Goal: Task Accomplishment & Management: Use online tool/utility

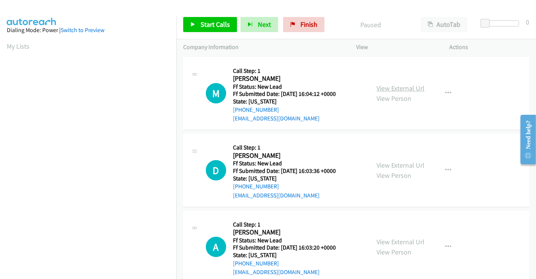
click at [393, 87] on link "View External Url" at bounding box center [401, 88] width 48 height 9
click at [396, 162] on link "View External Url" at bounding box center [401, 165] width 48 height 9
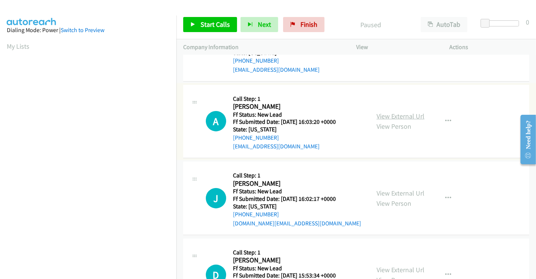
scroll to position [126, 0]
click at [395, 114] on link "View External Url" at bounding box center [401, 116] width 48 height 9
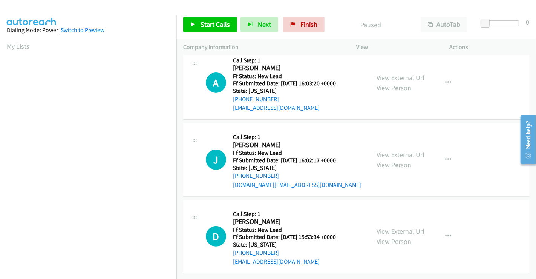
scroll to position [169, 0]
click at [397, 152] on link "View External Url" at bounding box center [401, 154] width 48 height 9
click at [397, 227] on link "View External Url" at bounding box center [401, 231] width 48 height 9
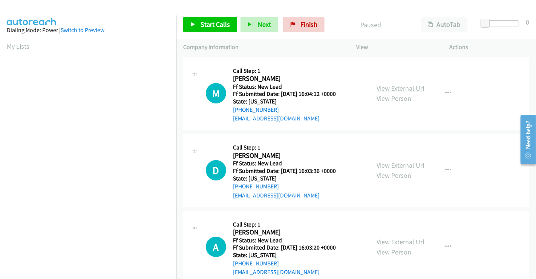
click at [392, 87] on link "View External Url" at bounding box center [401, 88] width 48 height 9
click at [390, 163] on link "View External Url" at bounding box center [401, 165] width 48 height 9
click at [399, 242] on link "View External Url" at bounding box center [401, 241] width 48 height 9
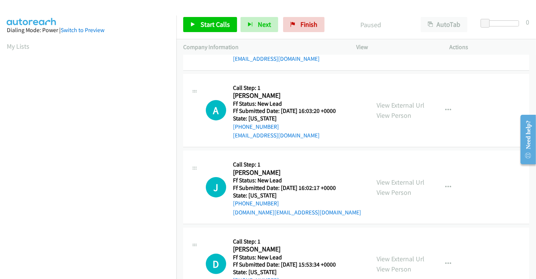
scroll to position [169, 0]
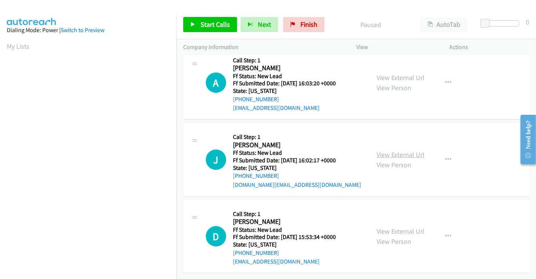
click at [394, 151] on link "View External Url" at bounding box center [401, 154] width 48 height 9
click at [399, 227] on link "View External Url" at bounding box center [401, 231] width 48 height 9
click at [213, 23] on span "Start Calls" at bounding box center [215, 24] width 29 height 9
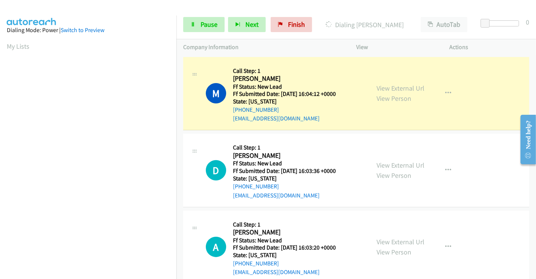
scroll to position [0, 0]
click at [211, 24] on span "Pause" at bounding box center [209, 24] width 17 height 9
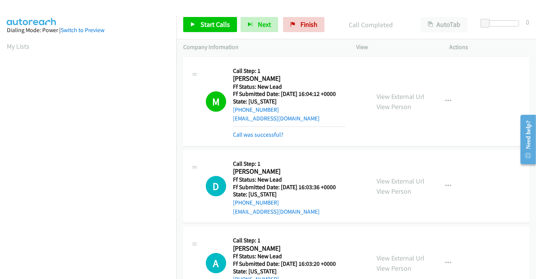
scroll to position [145, 0]
click at [203, 22] on span "Start Calls" at bounding box center [215, 24] width 29 height 9
click at [263, 135] on link "Call was successful?" at bounding box center [258, 134] width 51 height 7
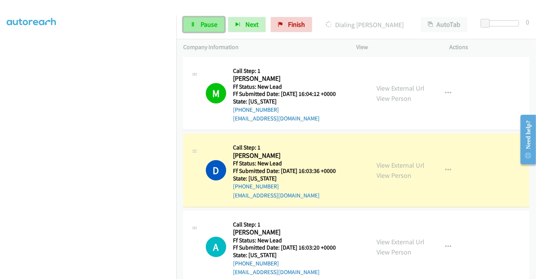
click at [199, 26] on link "Pause" at bounding box center [203, 24] width 41 height 15
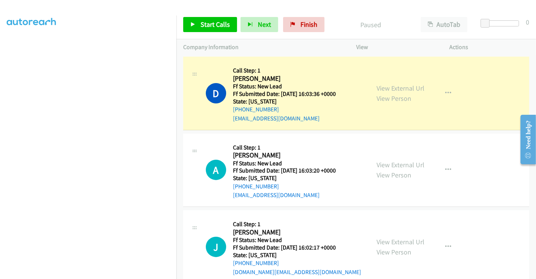
scroll to position [84, 0]
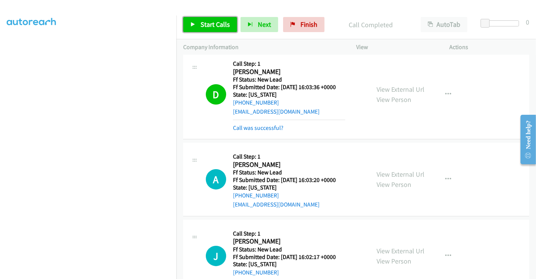
click at [214, 25] on span "Start Calls" at bounding box center [215, 24] width 29 height 9
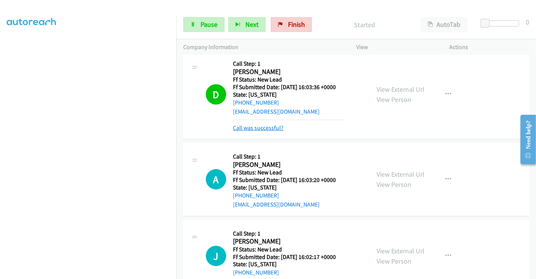
click at [268, 125] on link "Call was successful?" at bounding box center [258, 127] width 51 height 7
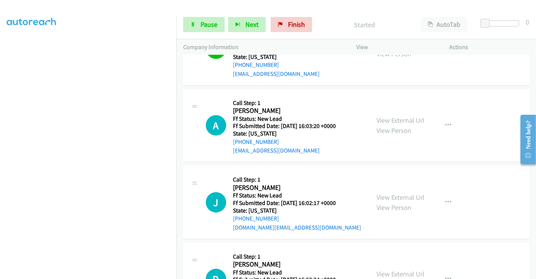
scroll to position [169, 0]
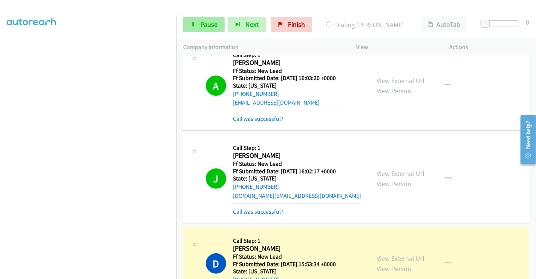
click at [195, 17] on div "Start Calls Pause Next Finish Dialing Debbir Zamacona AutoTab AutoTab 0" at bounding box center [356, 24] width 360 height 29
click at [199, 24] on link "Pause" at bounding box center [203, 24] width 41 height 15
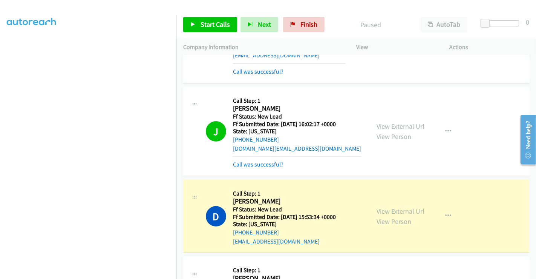
scroll to position [211, 0]
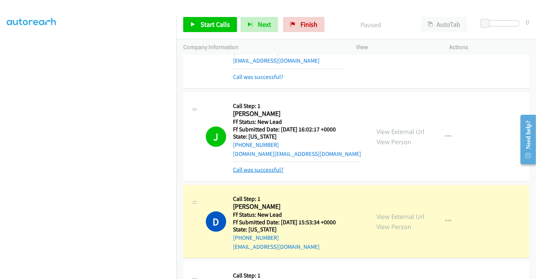
click at [264, 168] on link "Call was successful?" at bounding box center [258, 169] width 51 height 7
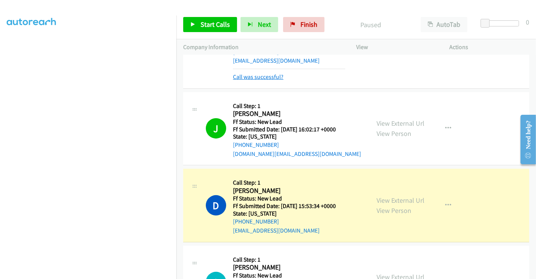
click at [257, 75] on link "Call was successful?" at bounding box center [258, 76] width 51 height 7
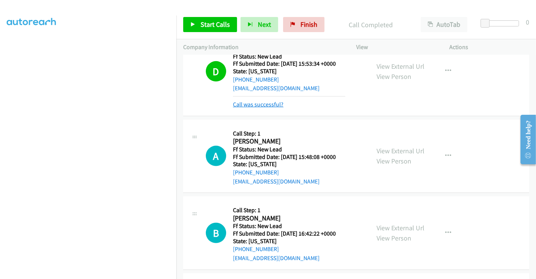
click at [256, 102] on link "Call was successful?" at bounding box center [258, 104] width 51 height 7
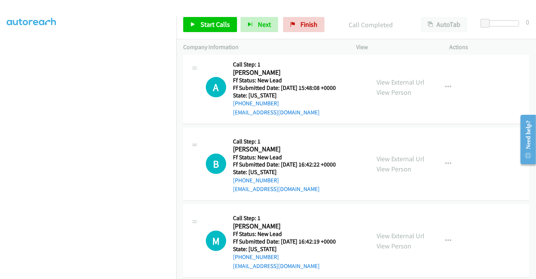
scroll to position [371, 0]
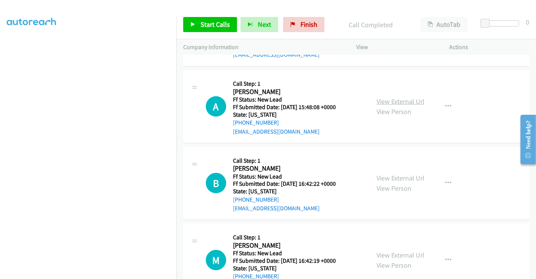
click at [394, 99] on link "View External Url" at bounding box center [401, 101] width 48 height 9
click at [390, 178] on link "View External Url" at bounding box center [401, 177] width 48 height 9
click at [391, 253] on link "View External Url" at bounding box center [401, 254] width 48 height 9
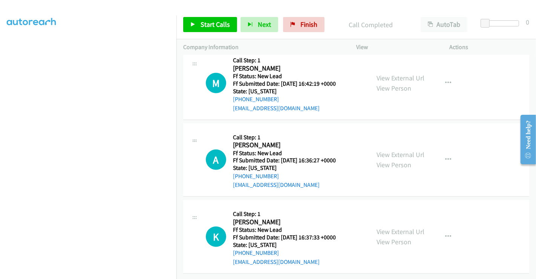
scroll to position [552, 0]
click at [398, 150] on link "View External Url" at bounding box center [401, 154] width 48 height 9
click at [393, 227] on link "View External Url" at bounding box center [401, 231] width 48 height 9
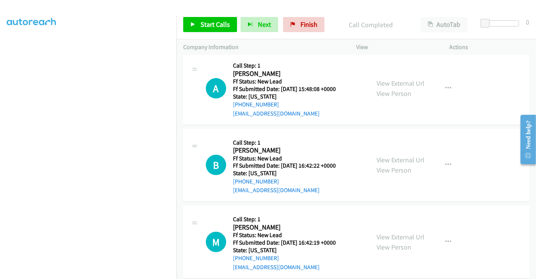
scroll to position [343, 0]
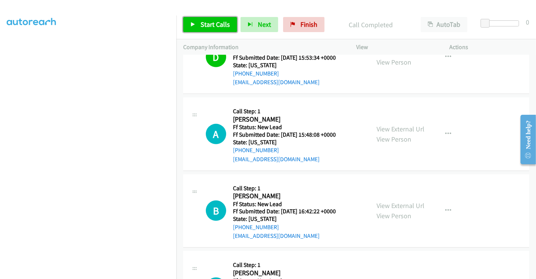
click at [215, 26] on span "Start Calls" at bounding box center [215, 24] width 29 height 9
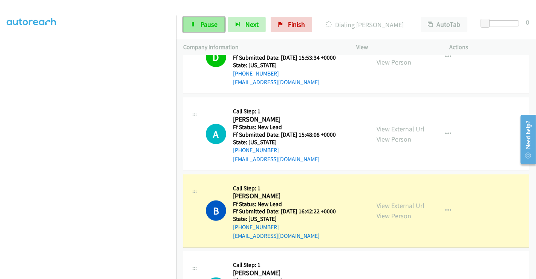
click at [205, 20] on span "Pause" at bounding box center [209, 24] width 17 height 9
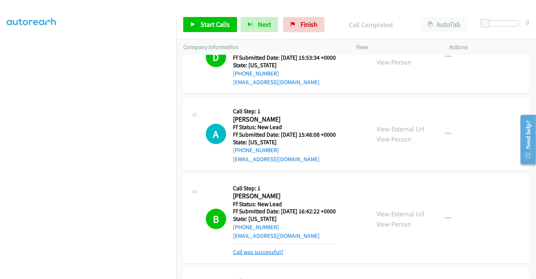
click at [260, 251] on link "Call was successful?" at bounding box center [258, 251] width 51 height 7
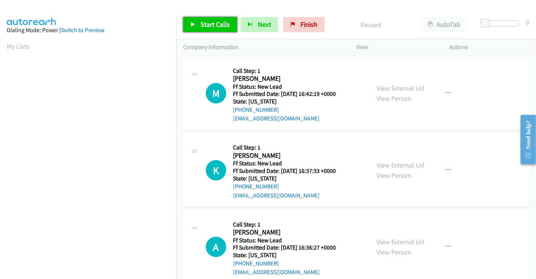
click at [214, 23] on span "Start Calls" at bounding box center [215, 24] width 29 height 9
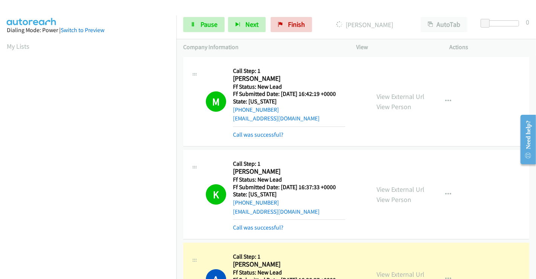
scroll to position [145, 0]
click at [268, 134] on link "Call was successful?" at bounding box center [258, 134] width 51 height 7
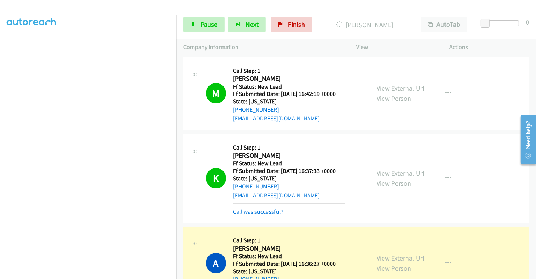
click at [265, 213] on link "Call was successful?" at bounding box center [258, 211] width 51 height 7
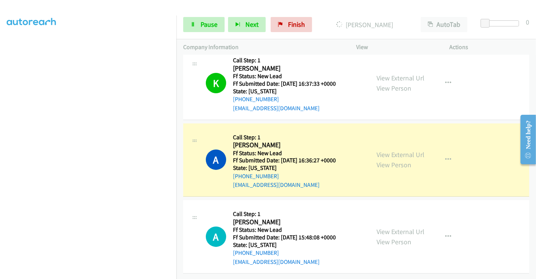
scroll to position [93, 0]
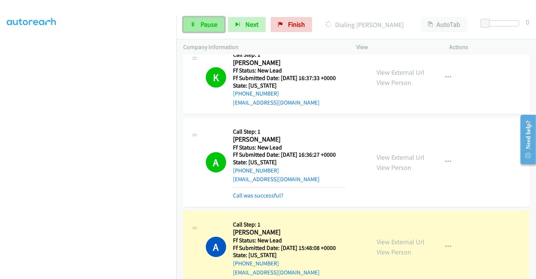
click at [214, 21] on span "Pause" at bounding box center [209, 24] width 17 height 9
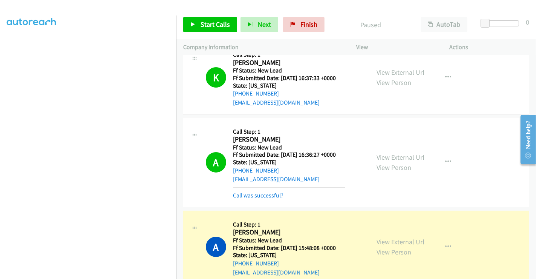
click at [263, 198] on div "Call was successful?" at bounding box center [289, 195] width 112 height 9
click at [260, 194] on link "Call was successful?" at bounding box center [258, 195] width 51 height 7
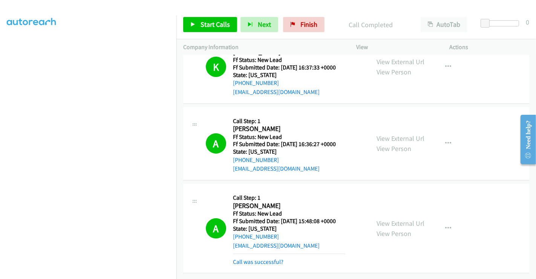
scroll to position [143, 0]
click at [261, 258] on link "Call was successful?" at bounding box center [258, 261] width 51 height 7
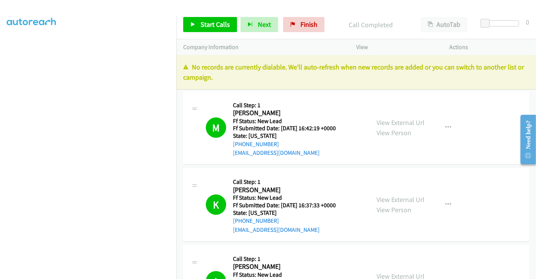
scroll to position [0, 0]
click at [307, 20] on link "Finish" at bounding box center [303, 24] width 41 height 15
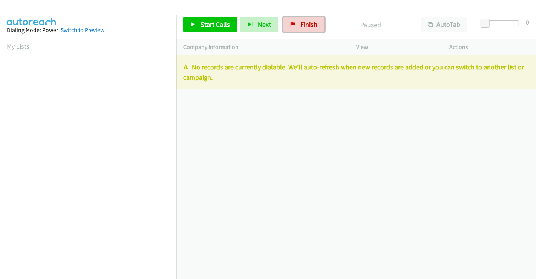
drag, startPoint x: 301, startPoint y: 22, endPoint x: 301, endPoint y: 51, distance: 29.0
click at [302, 22] on span "Finish" at bounding box center [308, 24] width 17 height 9
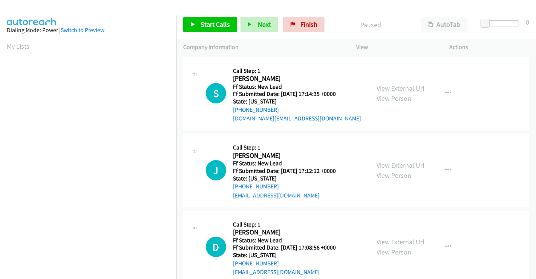
click at [405, 87] on link "View External Url" at bounding box center [401, 88] width 48 height 9
click at [398, 164] on link "View External Url" at bounding box center [401, 165] width 48 height 9
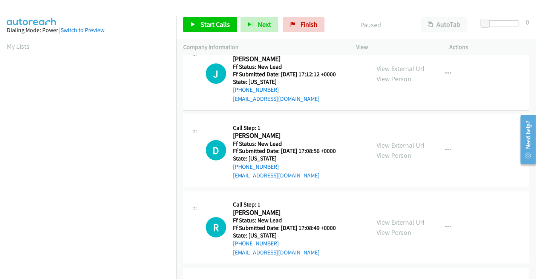
scroll to position [167, 0]
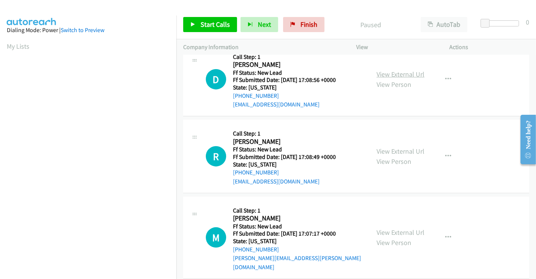
click at [395, 76] on link "View External Url" at bounding box center [401, 74] width 48 height 9
click at [389, 152] on link "View External Url" at bounding box center [401, 151] width 48 height 9
click at [399, 228] on link "View External Url" at bounding box center [401, 232] width 48 height 9
click at [213, 25] on span "Start Calls" at bounding box center [215, 24] width 29 height 9
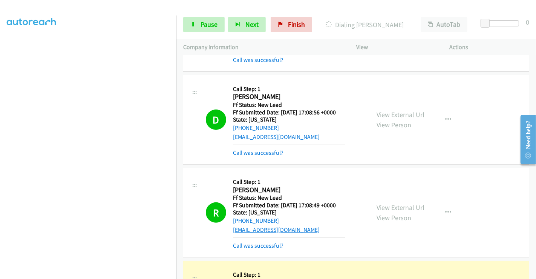
scroll to position [335, 0]
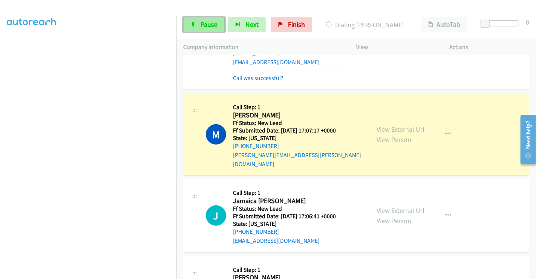
click at [204, 25] on span "Pause" at bounding box center [209, 24] width 17 height 9
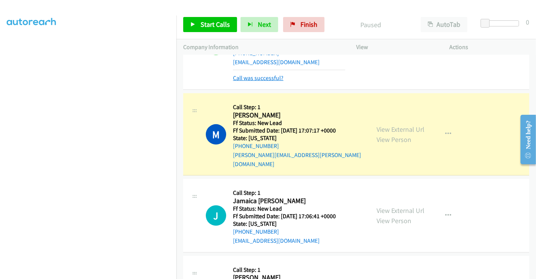
click at [264, 76] on link "Call was successful?" at bounding box center [258, 77] width 51 height 7
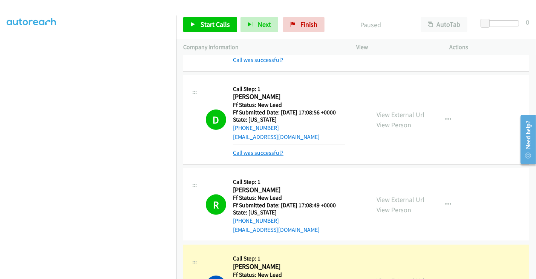
click at [264, 152] on link "Call was successful?" at bounding box center [258, 152] width 51 height 7
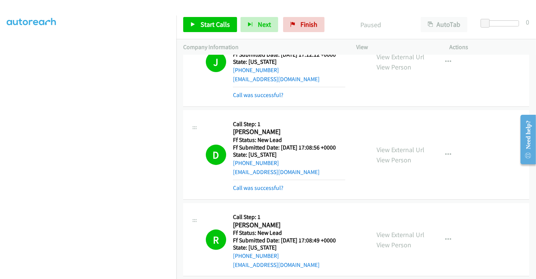
scroll to position [84, 0]
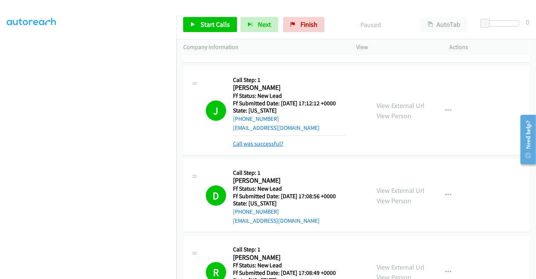
click at [263, 144] on link "Call was successful?" at bounding box center [258, 143] width 51 height 7
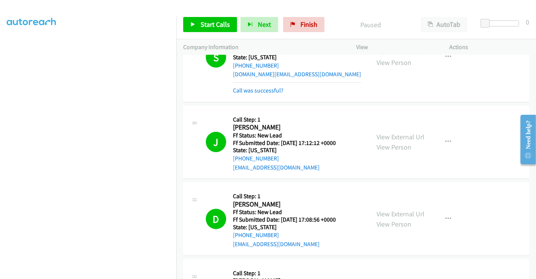
scroll to position [0, 0]
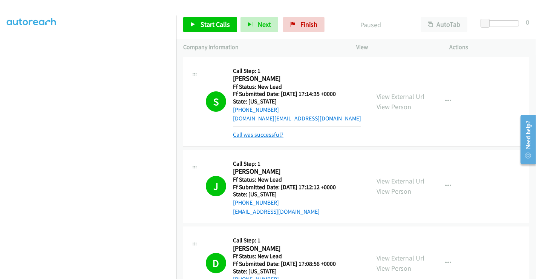
click at [270, 137] on link "Call was successful?" at bounding box center [258, 134] width 51 height 7
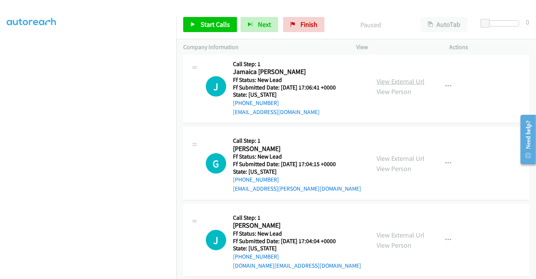
scroll to position [415, 0]
click at [396, 77] on link "View External Url" at bounding box center [401, 81] width 48 height 9
click at [389, 154] on link "View External Url" at bounding box center [401, 158] width 48 height 9
click at [395, 231] on link "View External Url" at bounding box center [401, 235] width 48 height 9
click at [200, 20] on link "Start Calls" at bounding box center [210, 24] width 54 height 15
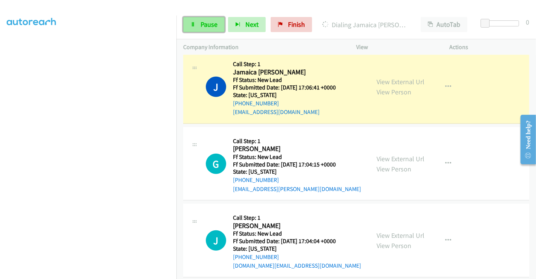
click at [196, 23] on link "Pause" at bounding box center [203, 24] width 41 height 15
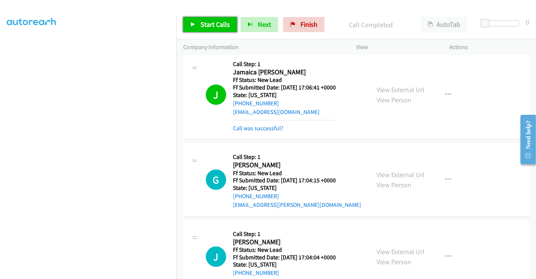
click at [211, 25] on span "Start Calls" at bounding box center [215, 24] width 29 height 9
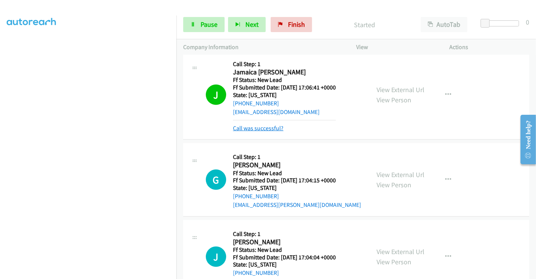
click at [264, 124] on link "Call was successful?" at bounding box center [258, 127] width 51 height 7
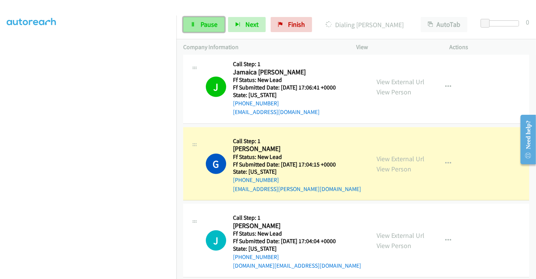
click at [205, 19] on link "Pause" at bounding box center [203, 24] width 41 height 15
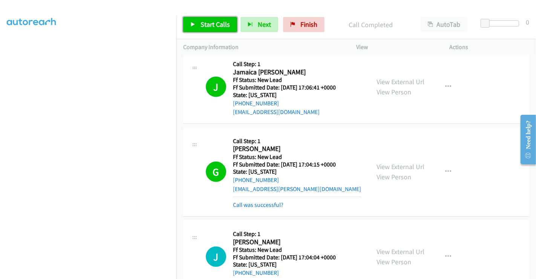
click at [219, 22] on span "Start Calls" at bounding box center [215, 24] width 29 height 9
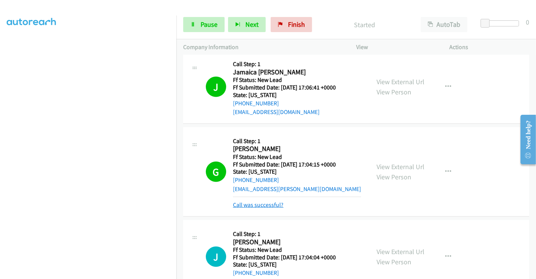
click at [257, 201] on link "Call was successful?" at bounding box center [258, 204] width 51 height 7
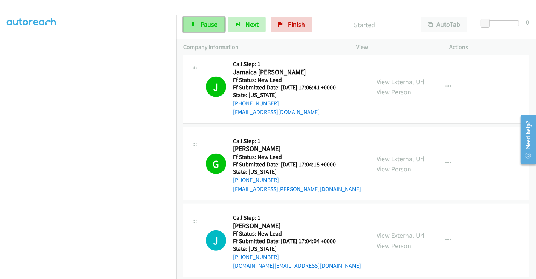
click at [211, 24] on span "Pause" at bounding box center [209, 24] width 17 height 9
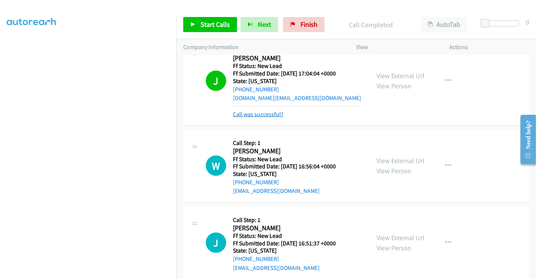
click at [268, 110] on link "Call was successful?" at bounding box center [258, 113] width 51 height 7
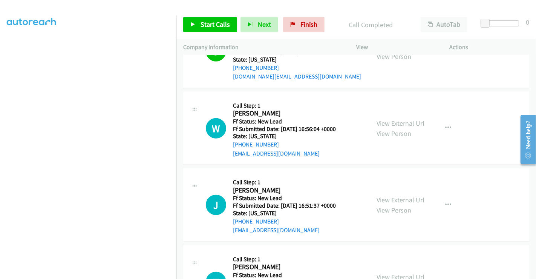
scroll to position [617, 0]
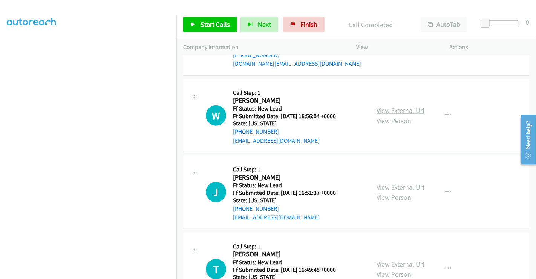
click at [400, 106] on link "View External Url" at bounding box center [401, 110] width 48 height 9
click at [396, 182] on link "View External Url" at bounding box center [401, 186] width 48 height 9
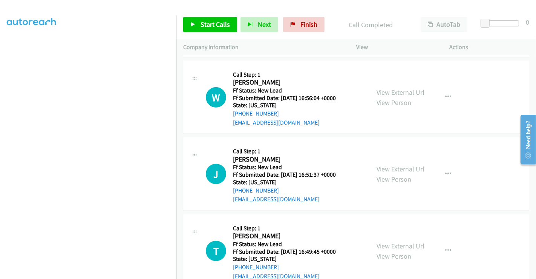
scroll to position [645, 0]
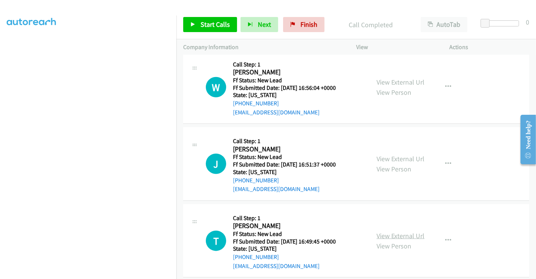
click at [392, 231] on link "View External Url" at bounding box center [401, 235] width 48 height 9
click at [215, 21] on span "Start Calls" at bounding box center [215, 24] width 29 height 9
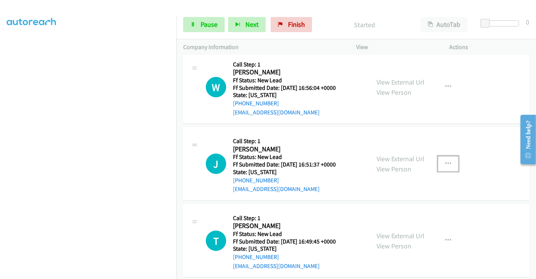
click at [439, 156] on button "button" at bounding box center [448, 163] width 20 height 15
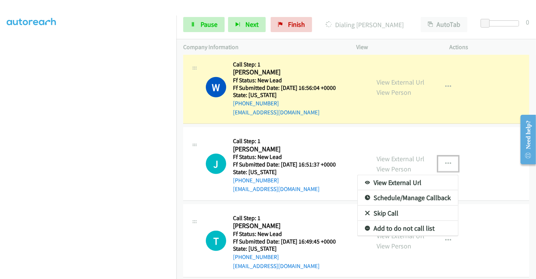
click at [386, 205] on link "Skip Call" at bounding box center [408, 212] width 100 height 15
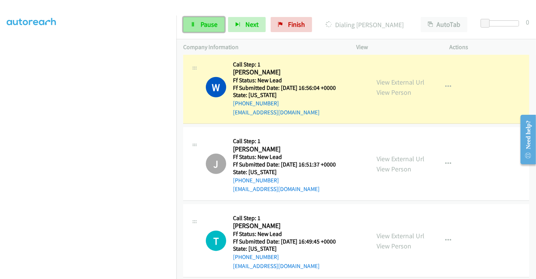
click at [207, 23] on span "Pause" at bounding box center [209, 24] width 17 height 9
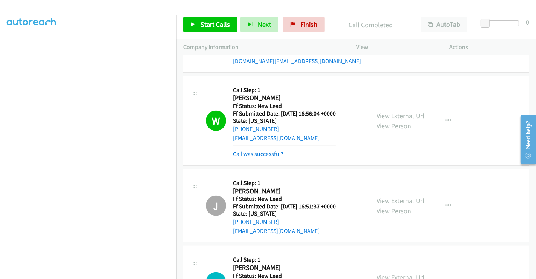
scroll to position [619, 0]
click at [260, 150] on link "Call was successful?" at bounding box center [258, 153] width 51 height 7
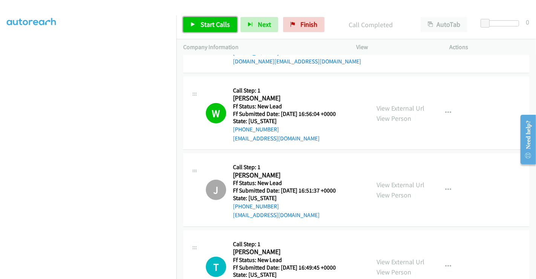
click at [204, 20] on span "Start Calls" at bounding box center [215, 24] width 29 height 9
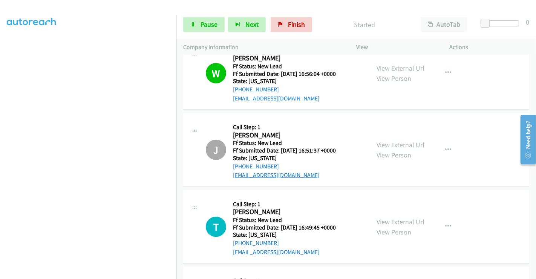
scroll to position [745, 0]
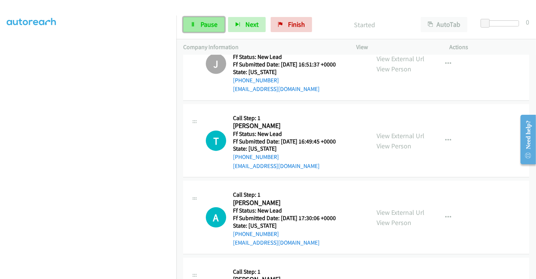
click at [199, 22] on link "Pause" at bounding box center [203, 24] width 41 height 15
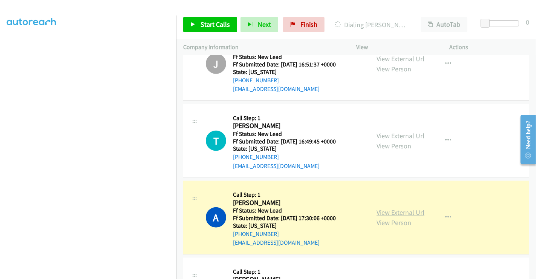
click at [391, 208] on link "View External Url" at bounding box center [401, 212] width 48 height 9
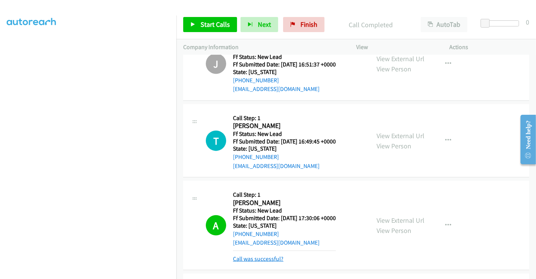
click at [268, 255] on link "Call was successful?" at bounding box center [258, 258] width 51 height 7
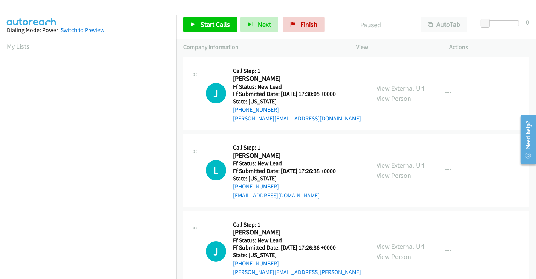
click at [387, 87] on link "View External Url" at bounding box center [401, 88] width 48 height 9
click at [391, 163] on link "View External Url" at bounding box center [401, 165] width 48 height 9
click at [388, 242] on link "View External Url" at bounding box center [401, 246] width 48 height 9
click at [225, 21] on span "Start Calls" at bounding box center [215, 24] width 29 height 9
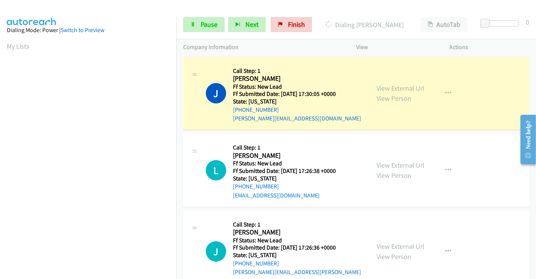
scroll to position [145, 0]
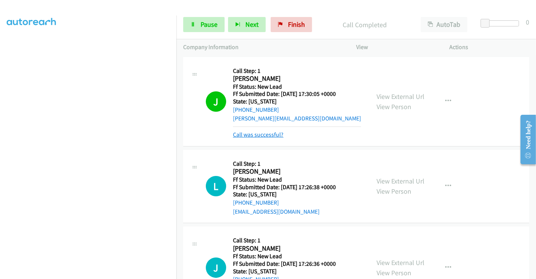
click at [272, 133] on link "Call was successful?" at bounding box center [258, 134] width 51 height 7
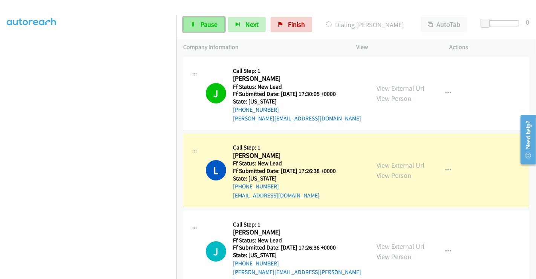
click at [201, 24] on span "Pause" at bounding box center [209, 24] width 17 height 9
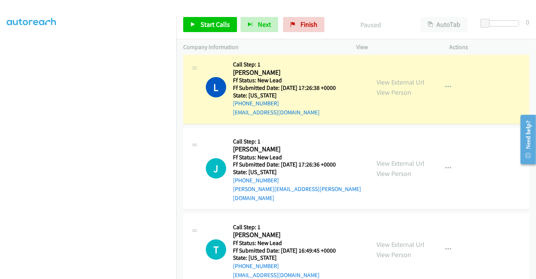
scroll to position [84, 0]
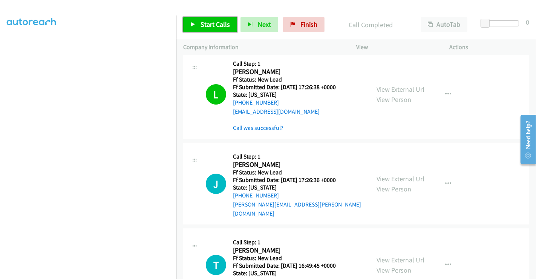
click at [209, 25] on span "Start Calls" at bounding box center [215, 24] width 29 height 9
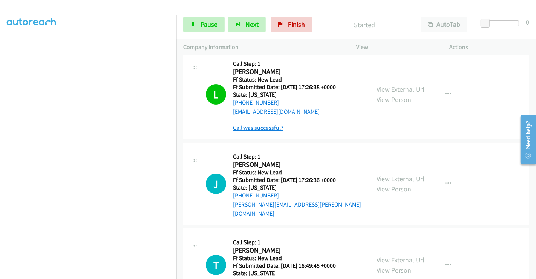
click at [271, 128] on link "Call was successful?" at bounding box center [258, 127] width 51 height 7
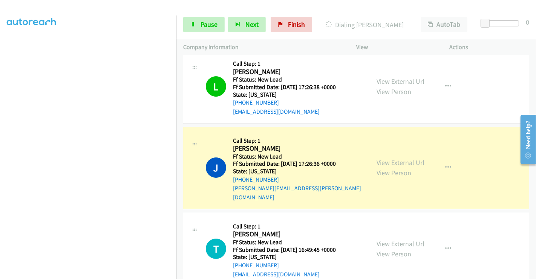
scroll to position [167, 0]
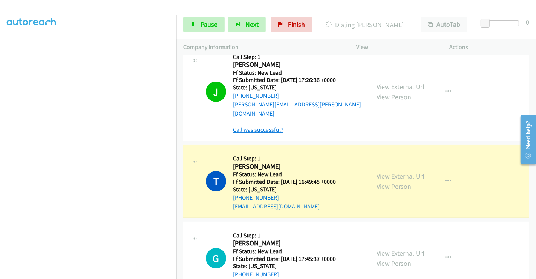
click at [271, 126] on link "Call was successful?" at bounding box center [258, 129] width 51 height 7
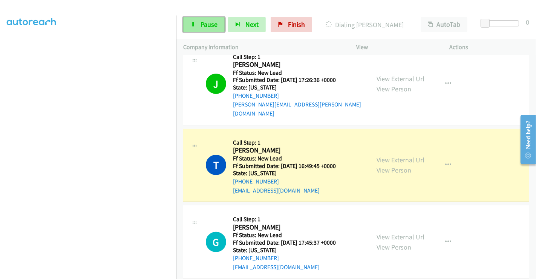
click at [198, 21] on link "Pause" at bounding box center [203, 24] width 41 height 15
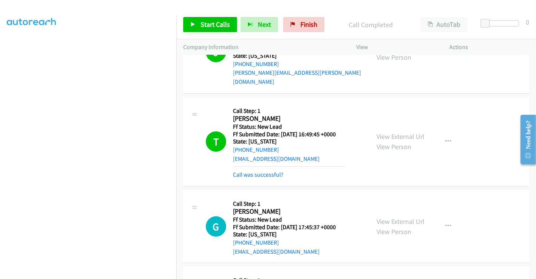
scroll to position [251, 0]
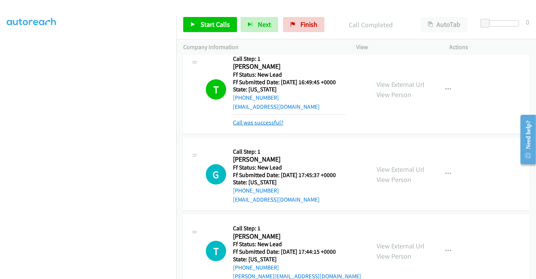
click at [261, 119] on link "Call was successful?" at bounding box center [258, 122] width 51 height 7
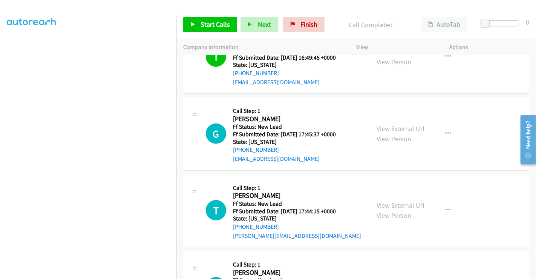
scroll to position [323, 0]
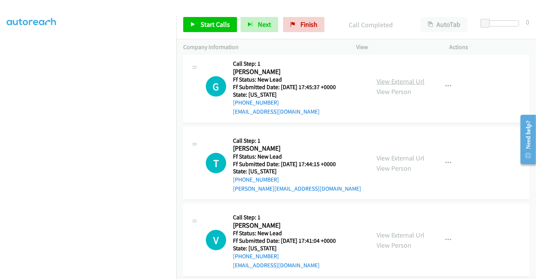
click at [389, 77] on link "View External Url" at bounding box center [401, 81] width 48 height 9
click at [386, 153] on link "View External Url" at bounding box center [401, 157] width 48 height 9
click at [388, 230] on link "View External Url" at bounding box center [401, 234] width 48 height 9
click at [212, 21] on span "Start Calls" at bounding box center [215, 24] width 29 height 9
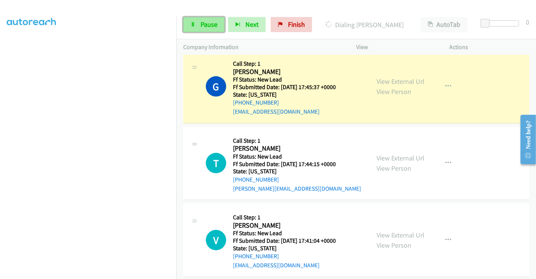
click at [204, 23] on span "Pause" at bounding box center [209, 24] width 17 height 9
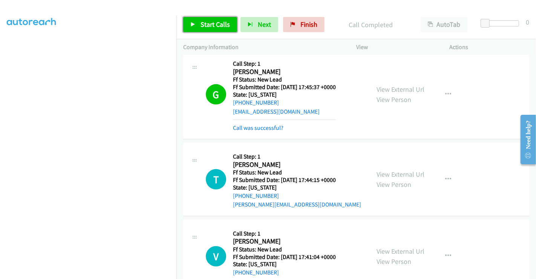
click at [216, 21] on span "Start Calls" at bounding box center [215, 24] width 29 height 9
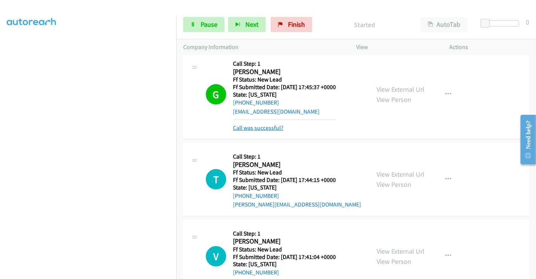
click at [267, 124] on link "Call was successful?" at bounding box center [258, 127] width 51 height 7
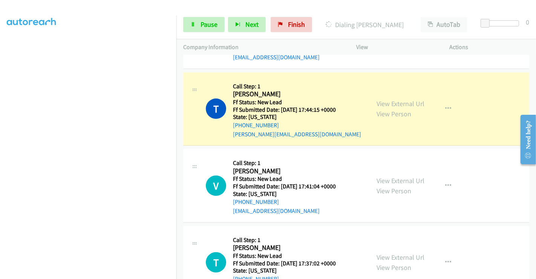
scroll to position [406, 0]
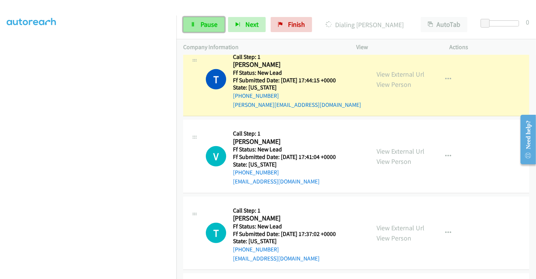
click at [207, 22] on span "Pause" at bounding box center [209, 24] width 17 height 9
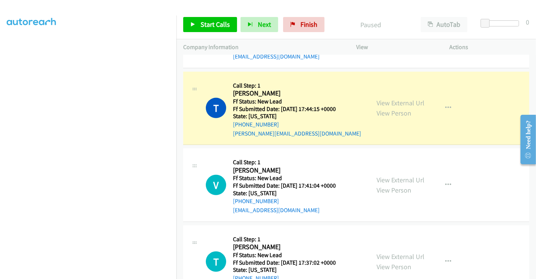
scroll to position [365, 0]
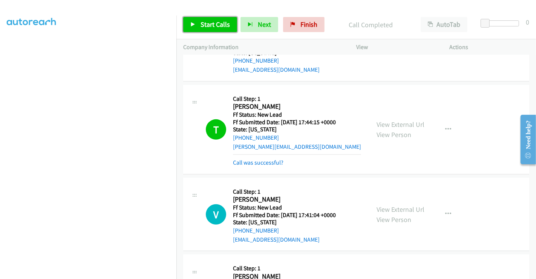
click at [205, 23] on span "Start Calls" at bounding box center [215, 24] width 29 height 9
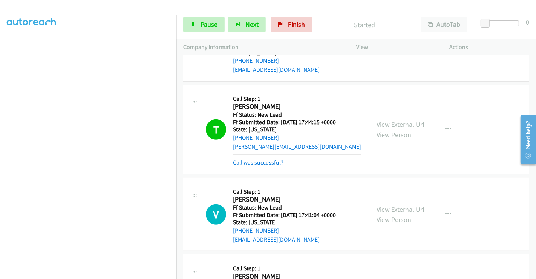
click at [263, 159] on link "Call was successful?" at bounding box center [258, 162] width 51 height 7
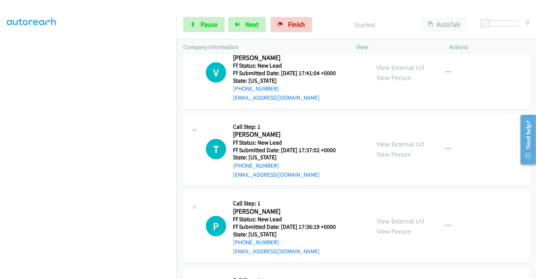
scroll to position [552, 0]
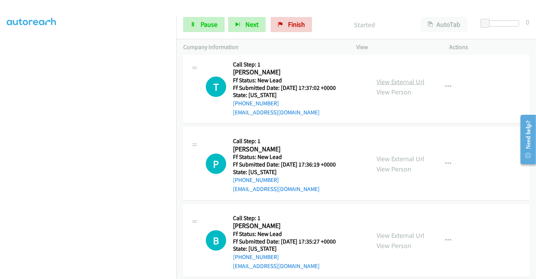
click at [386, 77] on link "View External Url" at bounding box center [401, 81] width 48 height 9
click at [388, 154] on link "View External Url" at bounding box center [401, 158] width 48 height 9
click at [393, 231] on link "View External Url" at bounding box center [401, 235] width 48 height 9
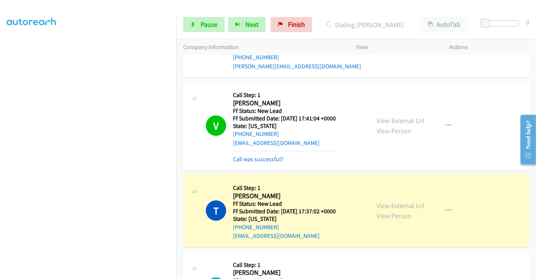
scroll to position [443, 0]
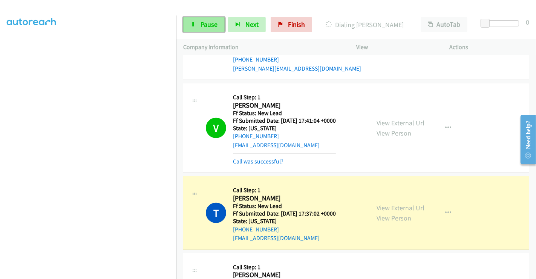
click at [204, 22] on span "Pause" at bounding box center [209, 24] width 17 height 9
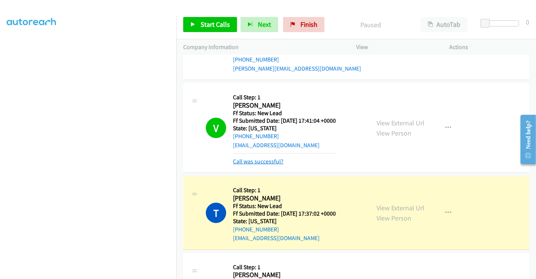
click at [265, 158] on link "Call was successful?" at bounding box center [258, 161] width 51 height 7
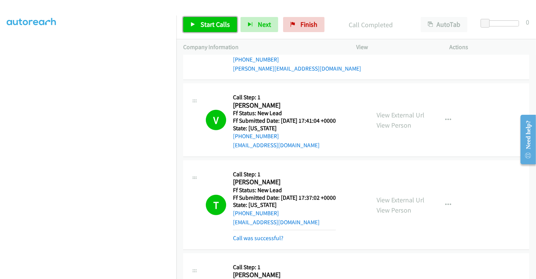
click at [208, 23] on span "Start Calls" at bounding box center [215, 24] width 29 height 9
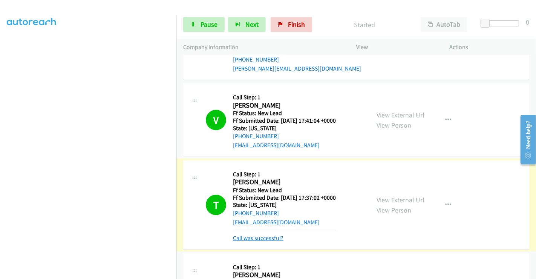
click at [267, 234] on link "Call was successful?" at bounding box center [258, 237] width 51 height 7
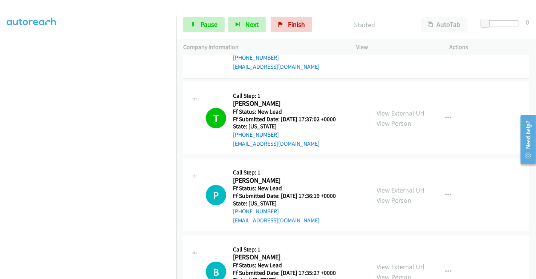
scroll to position [484, 0]
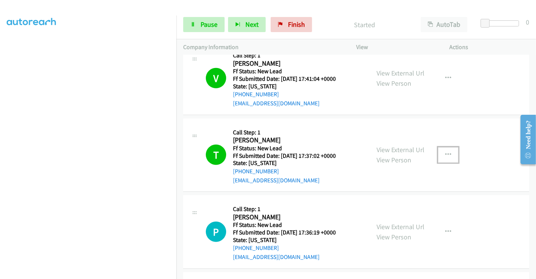
click at [445, 147] on button "button" at bounding box center [448, 154] width 20 height 15
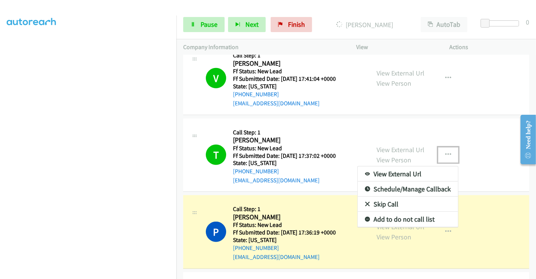
click at [396, 212] on link "Add to do not call list" at bounding box center [408, 219] width 100 height 15
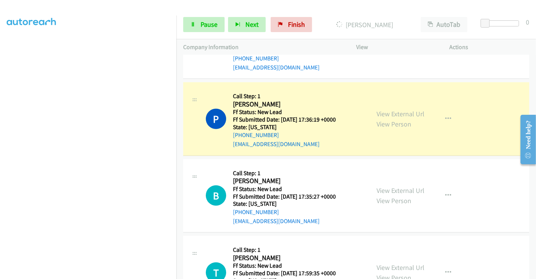
scroll to position [610, 0]
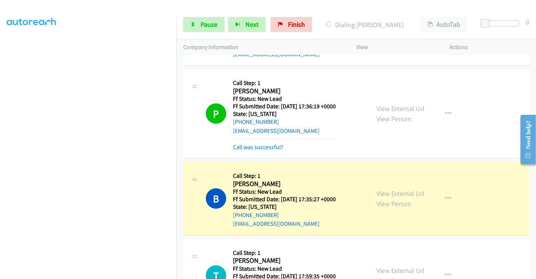
click at [204, 32] on div "Start Calls Pause Next Finish Dialing Bicen Chapman AutoTab AutoTab 0" at bounding box center [356, 24] width 360 height 29
click at [205, 28] on span "Pause" at bounding box center [209, 24] width 17 height 9
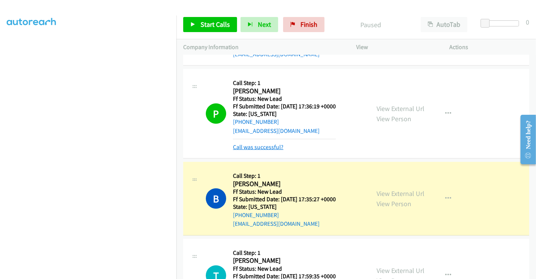
click at [253, 143] on link "Call was successful?" at bounding box center [258, 146] width 51 height 7
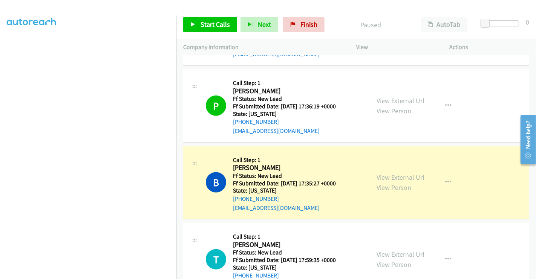
scroll to position [145, 0]
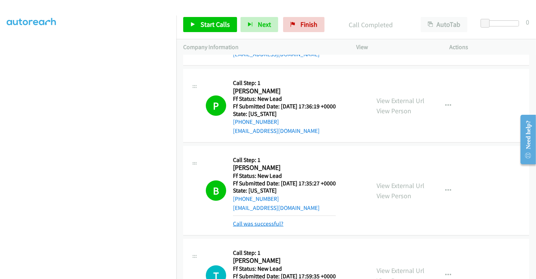
click at [260, 220] on link "Call was successful?" at bounding box center [258, 223] width 51 height 7
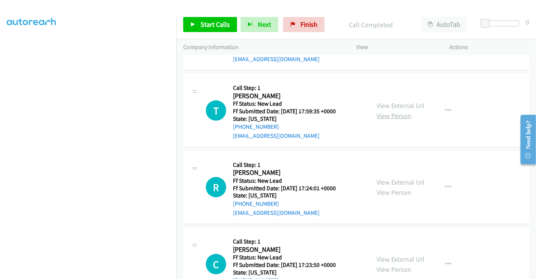
scroll to position [778, 0]
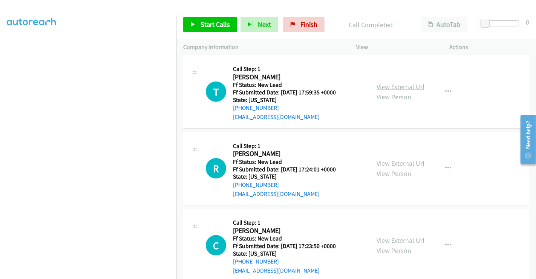
click at [390, 82] on link "View External Url" at bounding box center [401, 86] width 48 height 9
click at [399, 159] on link "View External Url" at bounding box center [401, 163] width 48 height 9
click at [399, 236] on link "View External Url" at bounding box center [401, 240] width 48 height 9
click at [209, 24] on span "Start Calls" at bounding box center [215, 24] width 29 height 9
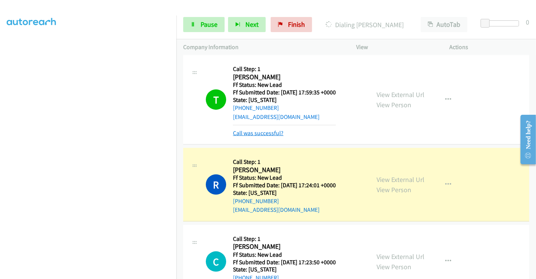
click at [266, 129] on link "Call was successful?" at bounding box center [258, 132] width 51 height 7
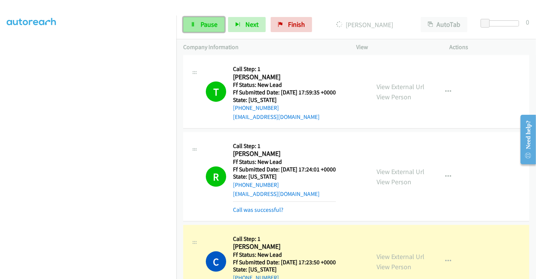
click at [194, 23] on icon at bounding box center [192, 24] width 5 height 5
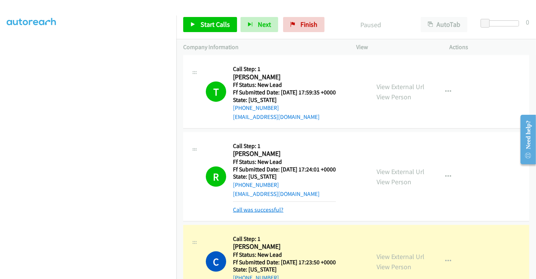
click at [266, 206] on link "Call was successful?" at bounding box center [258, 209] width 51 height 7
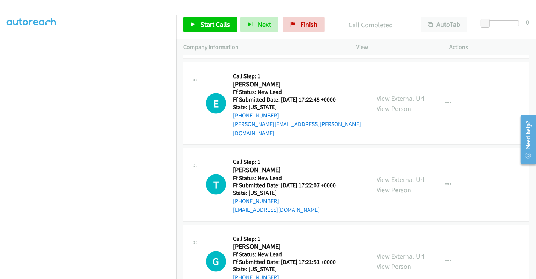
scroll to position [986, 0]
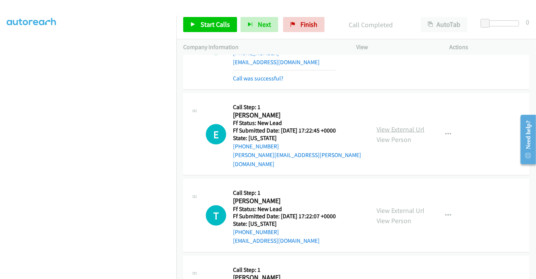
click at [388, 125] on link "View External Url" at bounding box center [401, 129] width 48 height 9
click at [395, 206] on link "View External Url" at bounding box center [401, 210] width 48 height 9
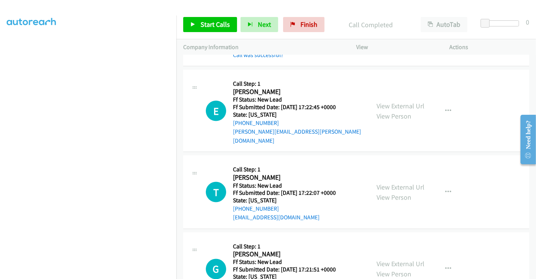
scroll to position [1028, 0]
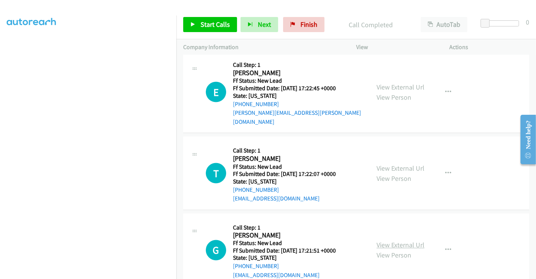
click at [395, 241] on link "View External Url" at bounding box center [401, 245] width 48 height 9
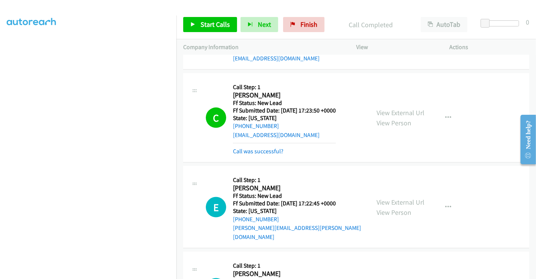
scroll to position [860, 0]
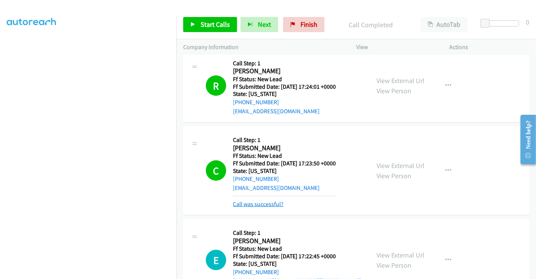
click at [253, 200] on link "Call was successful?" at bounding box center [258, 203] width 51 height 7
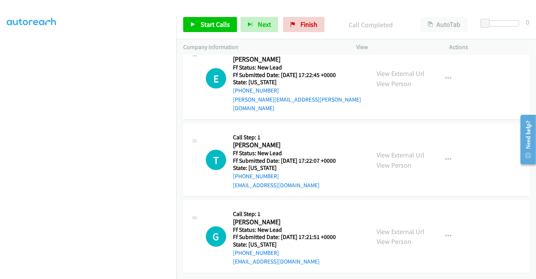
scroll to position [1012, 0]
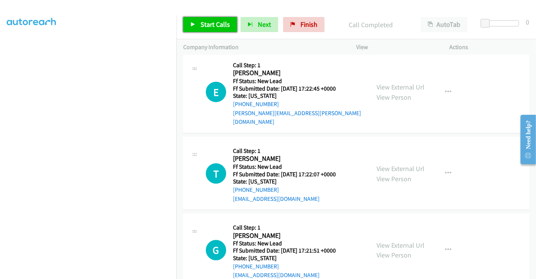
click at [209, 24] on span "Start Calls" at bounding box center [215, 24] width 29 height 9
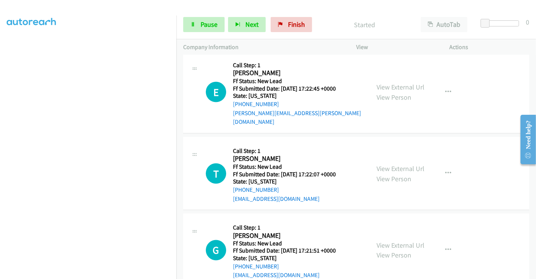
scroll to position [1012, 0]
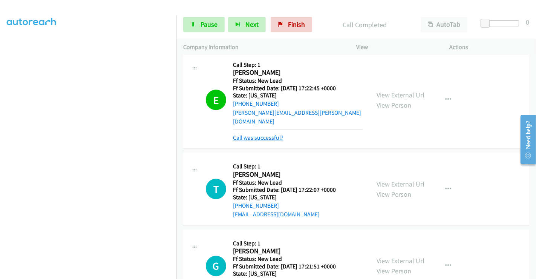
click at [270, 134] on link "Call was successful?" at bounding box center [258, 137] width 51 height 7
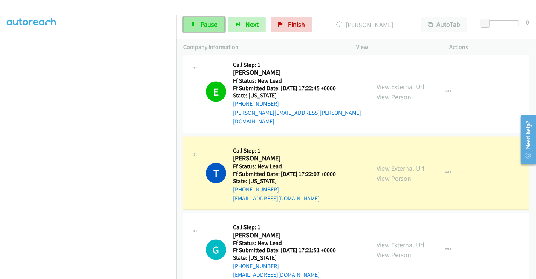
click at [205, 25] on span "Pause" at bounding box center [209, 24] width 17 height 9
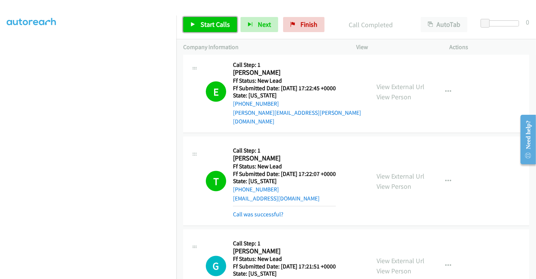
click at [215, 24] on span "Start Calls" at bounding box center [215, 24] width 29 height 9
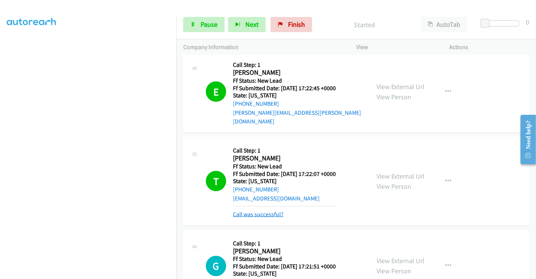
click at [262, 210] on link "Call was successful?" at bounding box center [258, 213] width 51 height 7
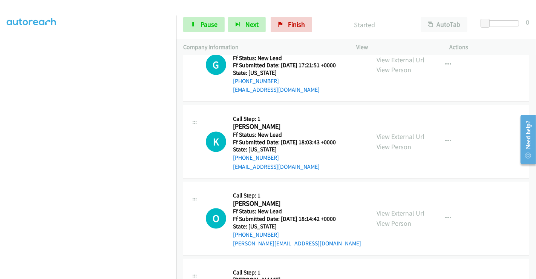
scroll to position [1222, 0]
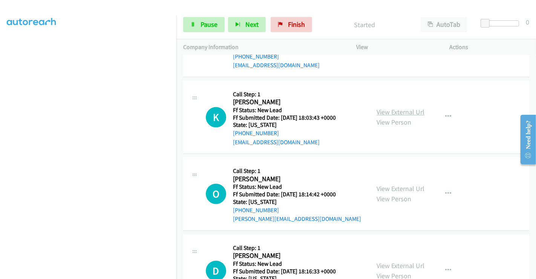
click at [406, 108] on link "View External Url" at bounding box center [401, 112] width 48 height 9
click at [394, 184] on link "View External Url" at bounding box center [401, 188] width 48 height 9
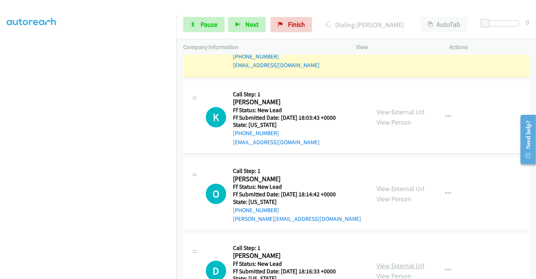
click at [399, 261] on link "View External Url" at bounding box center [401, 265] width 48 height 9
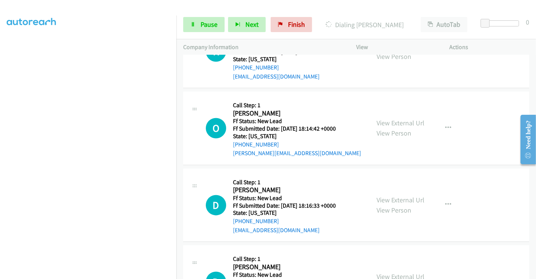
scroll to position [1318, 0]
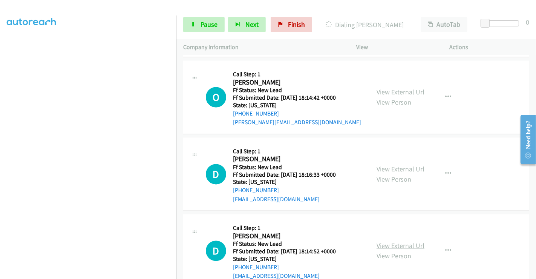
click at [392, 241] on link "View External Url" at bounding box center [401, 245] width 48 height 9
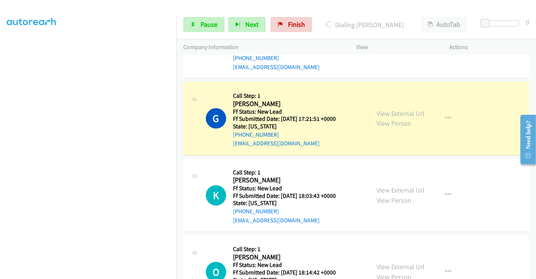
scroll to position [1151, 0]
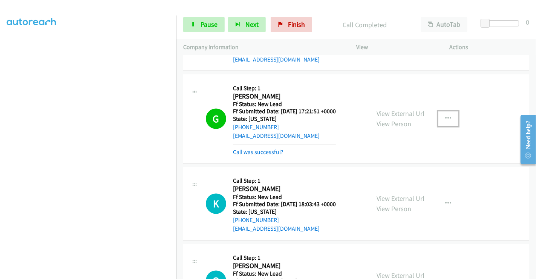
click at [445, 116] on icon "button" at bounding box center [448, 119] width 6 height 6
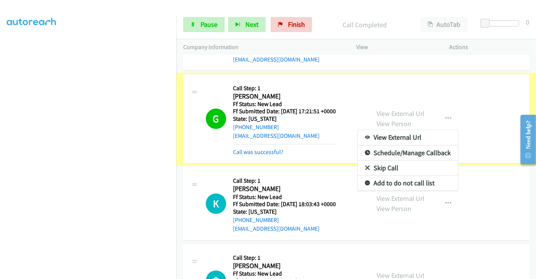
scroll to position [1072, 0]
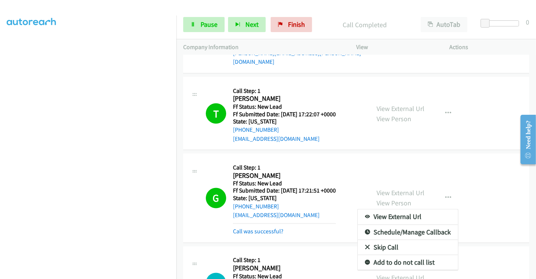
click at [366, 255] on link "Add to do not call list" at bounding box center [408, 262] width 100 height 15
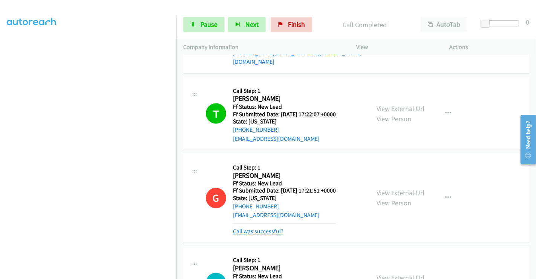
click at [276, 228] on link "Call was successful?" at bounding box center [258, 231] width 51 height 7
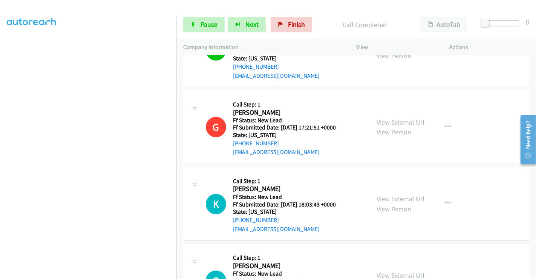
scroll to position [1198, 0]
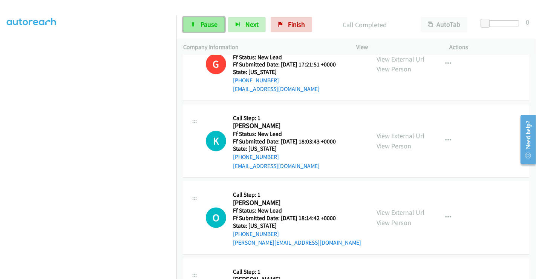
click at [199, 21] on link "Pause" at bounding box center [203, 24] width 41 height 15
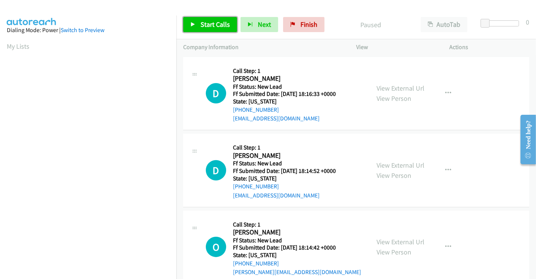
click at [208, 20] on span "Start Calls" at bounding box center [215, 24] width 29 height 9
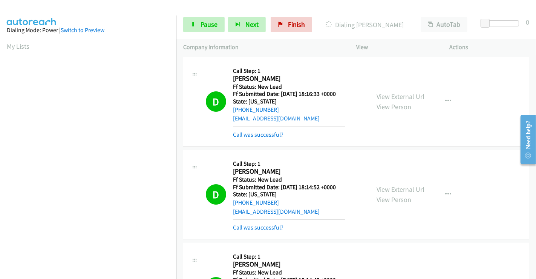
scroll to position [145, 0]
click at [218, 24] on link "Pause" at bounding box center [203, 24] width 41 height 15
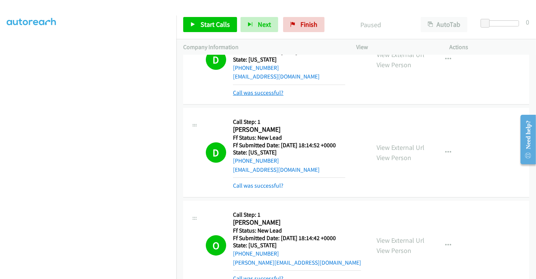
click at [278, 95] on link "Call was successful?" at bounding box center [258, 92] width 51 height 7
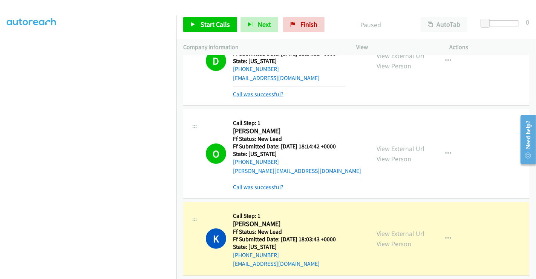
click at [255, 93] on link "Call was successful?" at bounding box center [258, 93] width 51 height 7
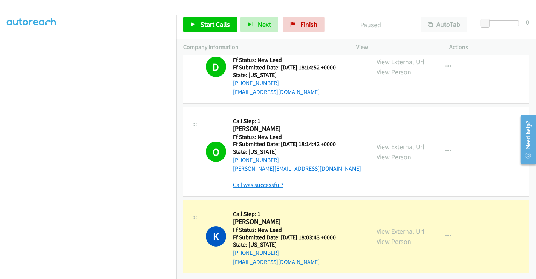
click at [265, 181] on link "Call was successful?" at bounding box center [258, 184] width 51 height 7
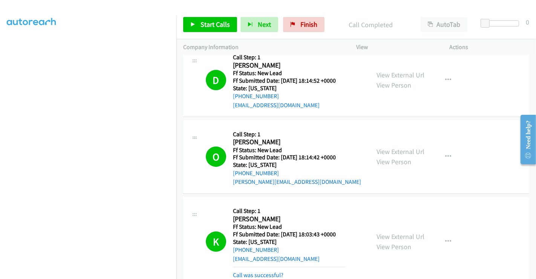
scroll to position [143, 0]
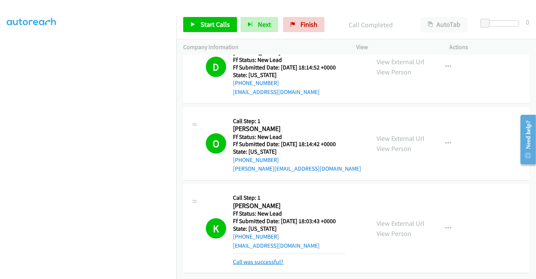
click at [254, 258] on link "Call was successful?" at bounding box center [258, 261] width 51 height 7
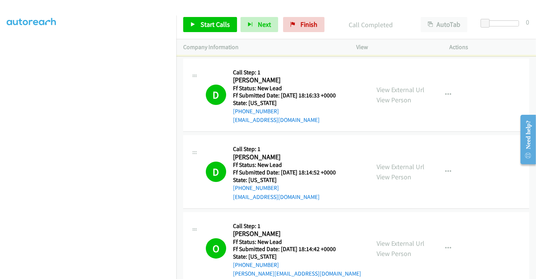
scroll to position [0, 0]
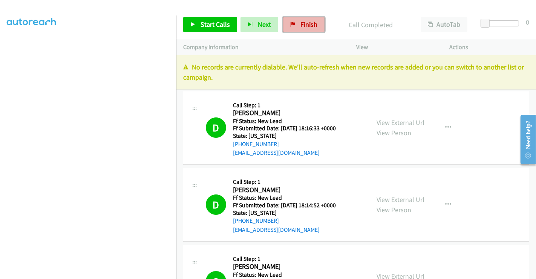
click at [302, 27] on span "Finish" at bounding box center [308, 24] width 17 height 9
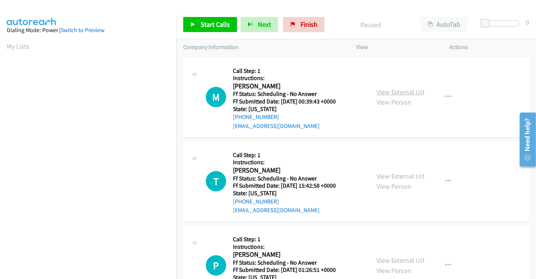
click at [395, 88] on link "View External Url" at bounding box center [401, 91] width 48 height 9
click at [400, 173] on link "View External Url" at bounding box center [401, 176] width 48 height 9
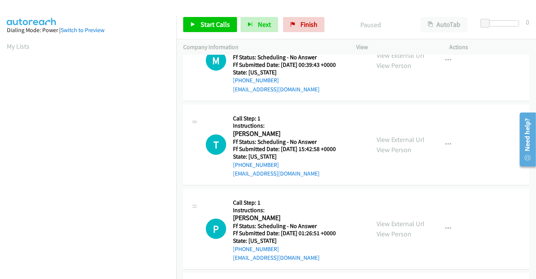
scroll to position [126, 0]
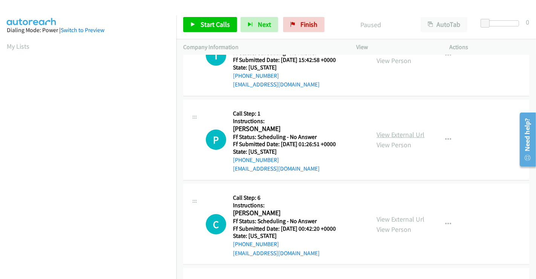
click at [396, 138] on link "View External Url" at bounding box center [401, 134] width 48 height 9
click at [391, 215] on link "View External Url" at bounding box center [401, 219] width 48 height 9
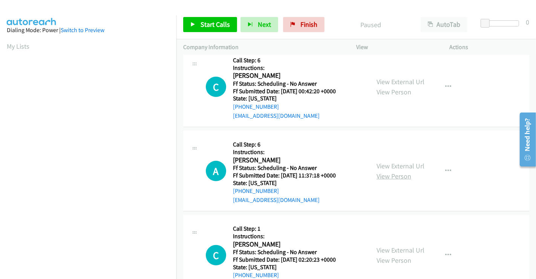
scroll to position [293, 0]
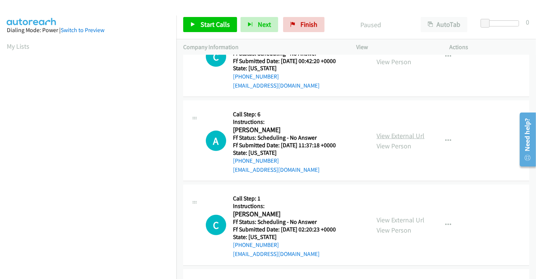
click at [390, 133] on link "View External Url" at bounding box center [401, 135] width 48 height 9
click at [209, 22] on span "Start Calls" at bounding box center [215, 24] width 29 height 9
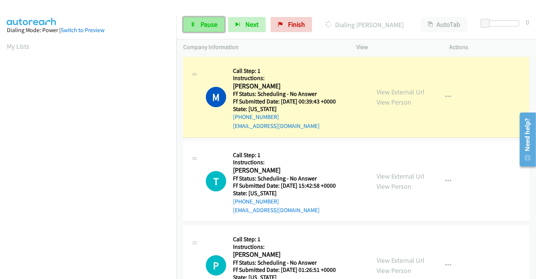
click at [206, 26] on span "Pause" at bounding box center [209, 24] width 17 height 9
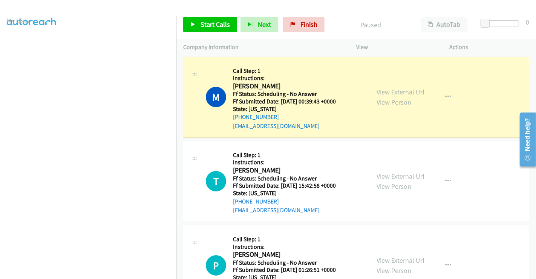
scroll to position [145, 0]
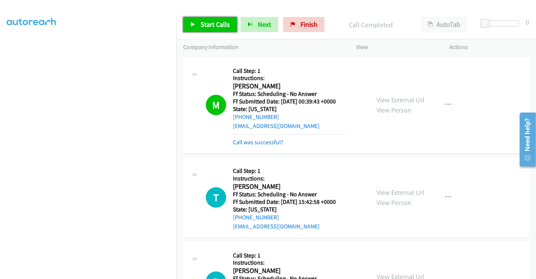
click at [207, 21] on span "Start Calls" at bounding box center [215, 24] width 29 height 9
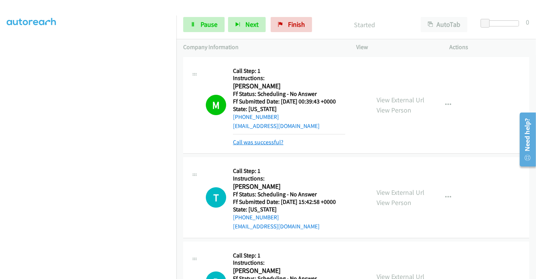
click at [268, 139] on link "Call was successful?" at bounding box center [258, 141] width 51 height 7
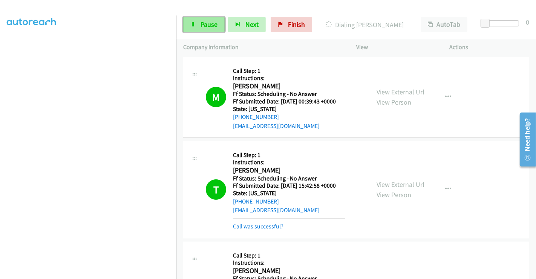
click at [207, 23] on span "Pause" at bounding box center [209, 24] width 17 height 9
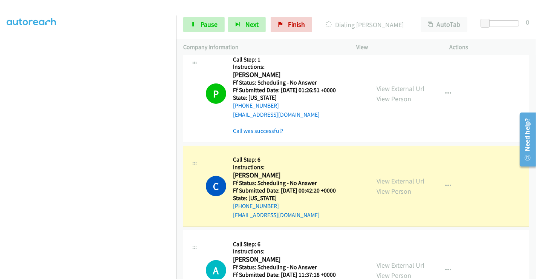
scroll to position [209, 0]
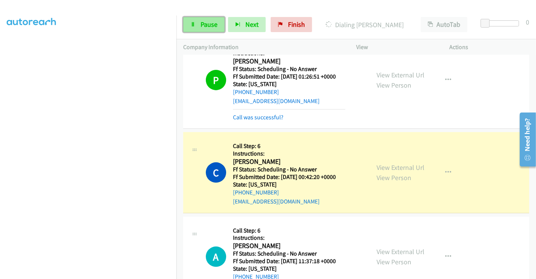
click at [206, 21] on span "Pause" at bounding box center [209, 24] width 17 height 9
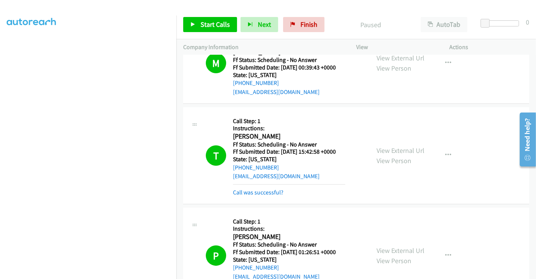
scroll to position [84, 0]
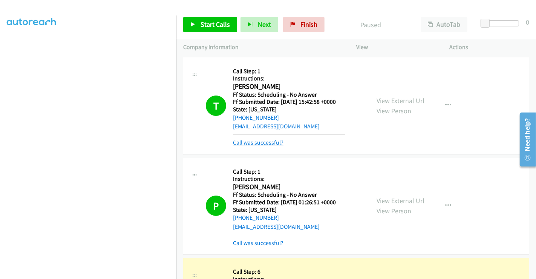
click at [260, 144] on link "Call was successful?" at bounding box center [258, 142] width 51 height 7
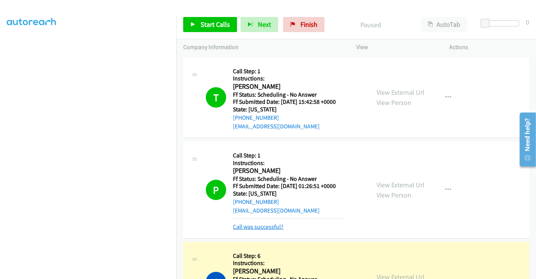
click at [264, 227] on link "Call was successful?" at bounding box center [258, 226] width 51 height 7
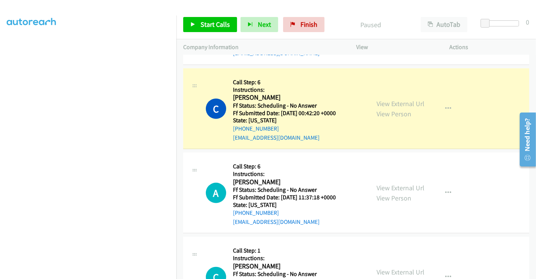
scroll to position [251, 0]
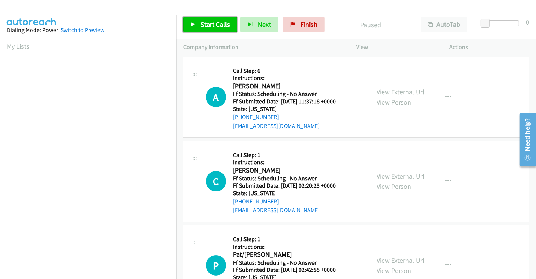
click at [218, 23] on span "Start Calls" at bounding box center [215, 24] width 29 height 9
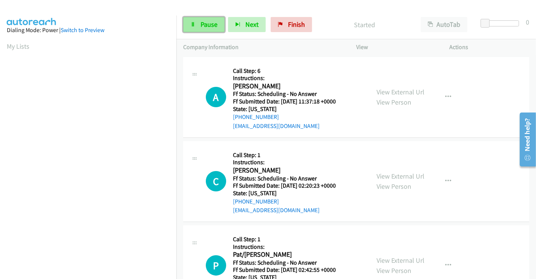
click at [207, 25] on span "Pause" at bounding box center [209, 24] width 17 height 9
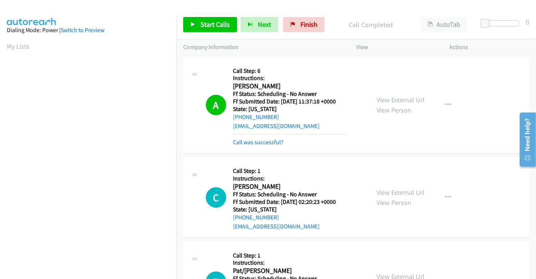
scroll to position [145, 0]
click at [239, 143] on link "Call was successful?" at bounding box center [258, 141] width 51 height 7
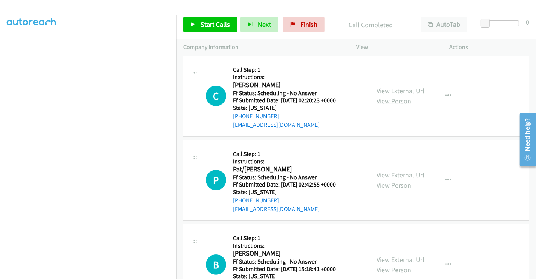
scroll to position [84, 0]
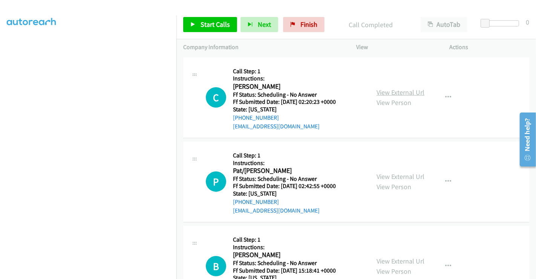
click at [392, 91] on link "View External Url" at bounding box center [401, 92] width 48 height 9
click at [389, 176] on link "View External Url" at bounding box center [401, 176] width 48 height 9
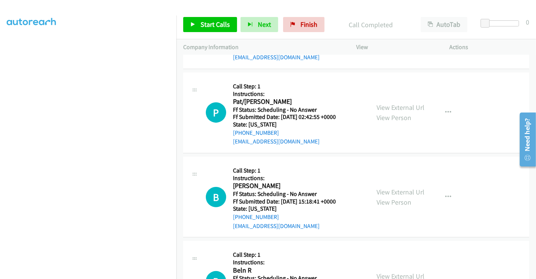
scroll to position [167, 0]
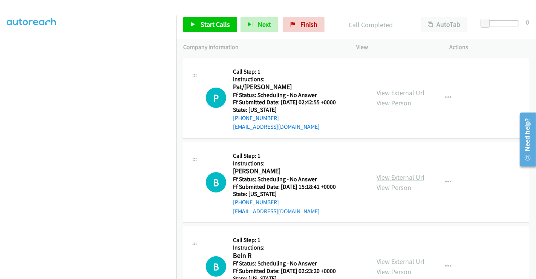
click at [398, 174] on link "View External Url" at bounding box center [401, 177] width 48 height 9
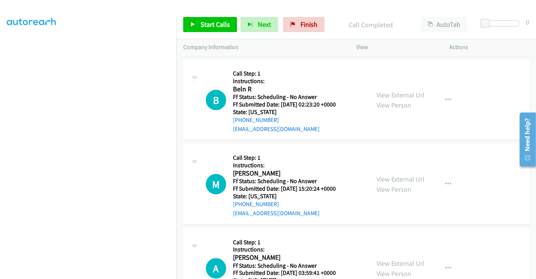
scroll to position [335, 0]
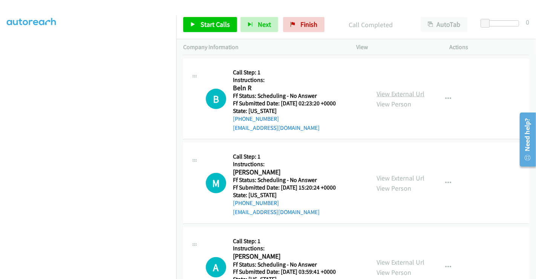
click at [391, 92] on link "View External Url" at bounding box center [401, 93] width 48 height 9
click at [391, 178] on link "View External Url" at bounding box center [401, 177] width 48 height 9
click at [207, 21] on span "Start Calls" at bounding box center [215, 24] width 29 height 9
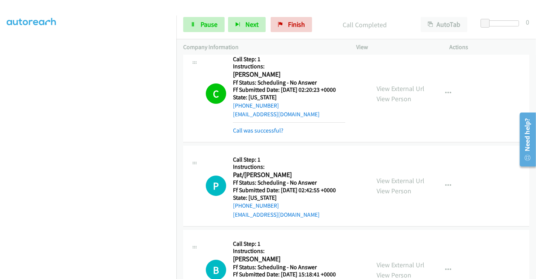
scroll to position [126, 0]
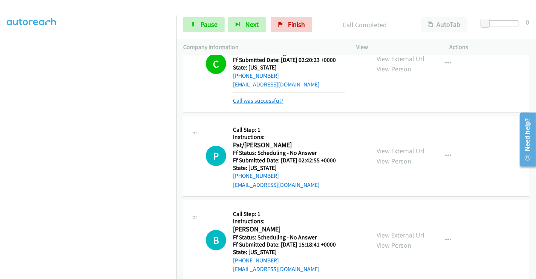
click at [260, 103] on link "Call was successful?" at bounding box center [258, 100] width 51 height 7
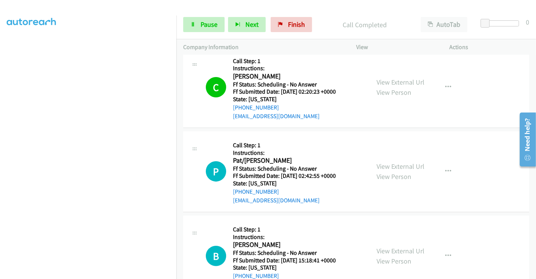
scroll to position [75, 0]
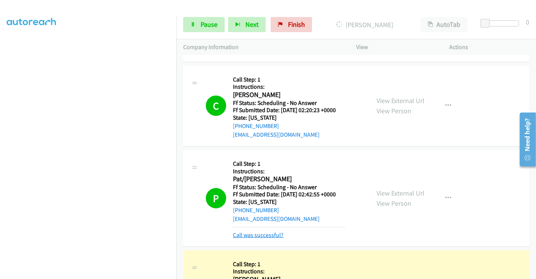
click at [270, 235] on link "Call was successful?" at bounding box center [258, 234] width 51 height 7
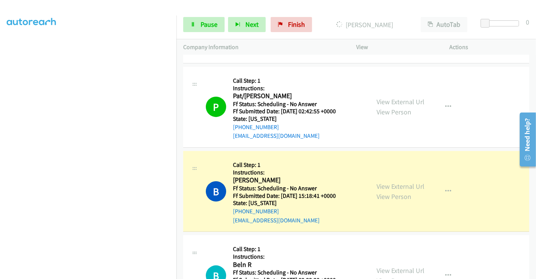
scroll to position [243, 0]
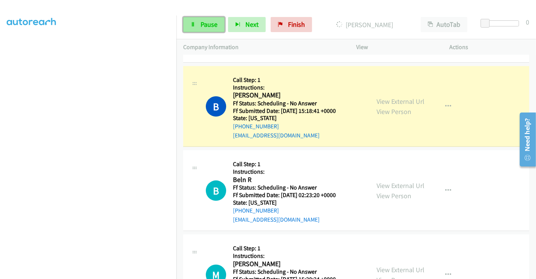
click at [205, 25] on span "Pause" at bounding box center [209, 24] width 17 height 9
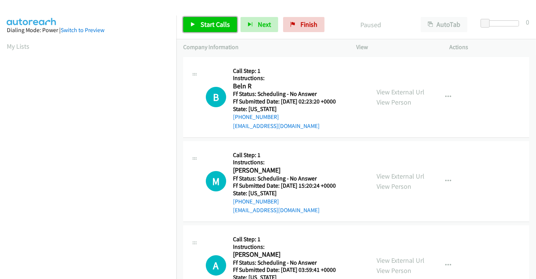
click at [217, 17] on link "Start Calls" at bounding box center [210, 24] width 54 height 15
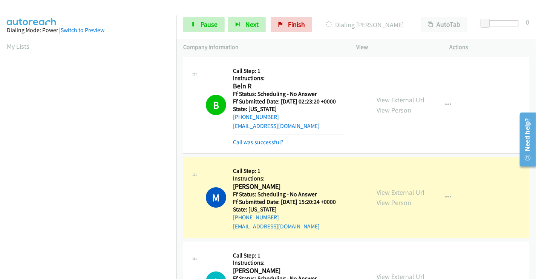
scroll to position [145, 0]
drag, startPoint x: 199, startPoint y: 22, endPoint x: 202, endPoint y: 27, distance: 6.1
click at [199, 22] on link "Pause" at bounding box center [203, 24] width 41 height 15
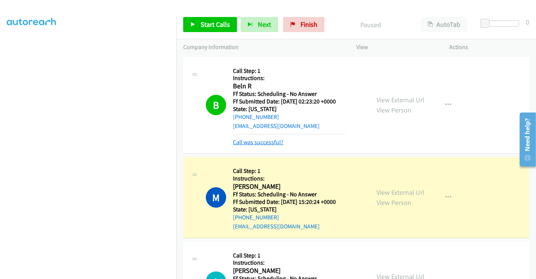
click at [273, 141] on link "Call was successful?" at bounding box center [258, 141] width 51 height 7
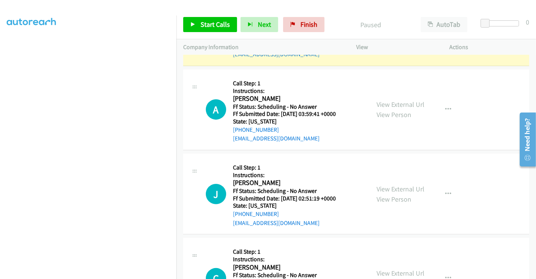
scroll to position [167, 0]
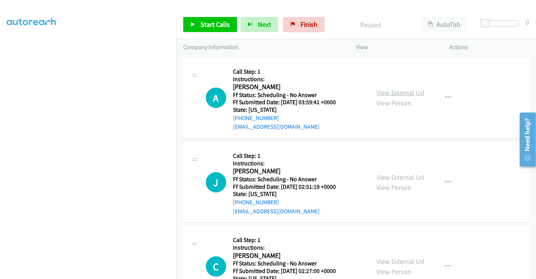
click at [397, 92] on link "View External Url" at bounding box center [401, 92] width 48 height 9
click at [397, 176] on link "View External Url" at bounding box center [401, 177] width 48 height 9
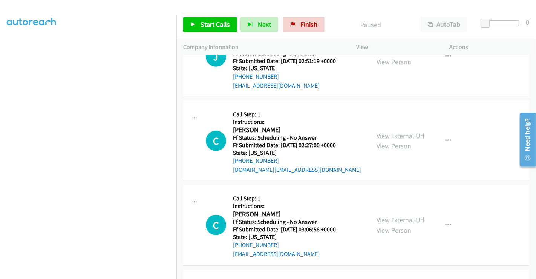
click at [391, 131] on link "View External Url" at bounding box center [401, 135] width 48 height 9
click at [397, 216] on link "View External Url" at bounding box center [401, 219] width 48 height 9
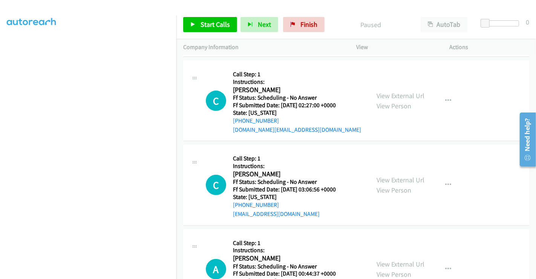
scroll to position [419, 0]
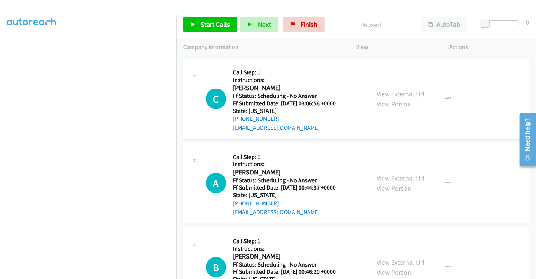
click at [396, 175] on link "View External Url" at bounding box center [401, 177] width 48 height 9
click at [307, 24] on span "Finish" at bounding box center [308, 24] width 17 height 9
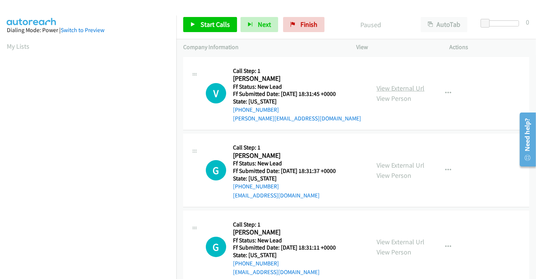
click at [400, 86] on link "View External Url" at bounding box center [401, 88] width 48 height 9
click at [399, 163] on link "View External Url" at bounding box center [401, 165] width 48 height 9
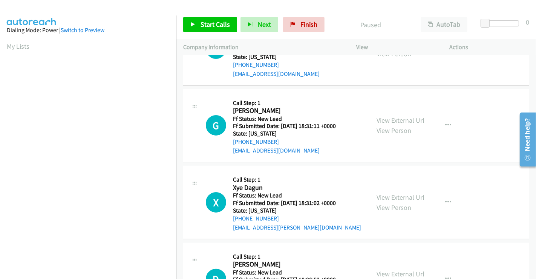
scroll to position [126, 0]
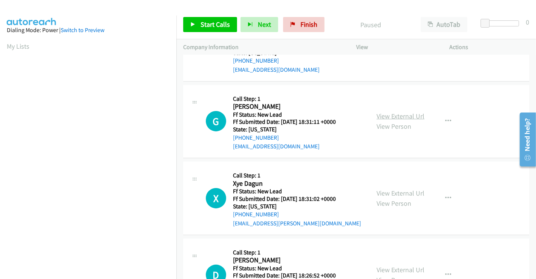
click at [387, 114] on link "View External Url" at bounding box center [401, 116] width 48 height 9
click at [388, 194] on link "View External Url" at bounding box center [401, 193] width 48 height 9
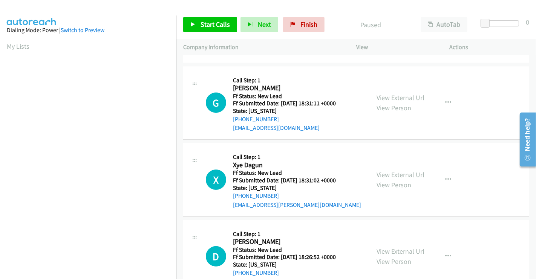
scroll to position [169, 0]
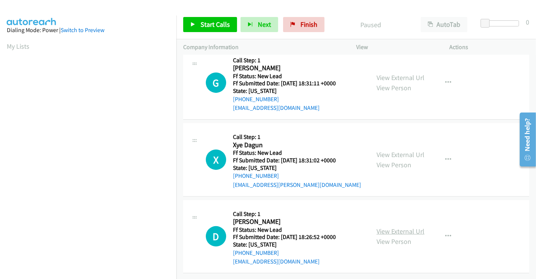
click at [406, 227] on link "View External Url" at bounding box center [401, 231] width 48 height 9
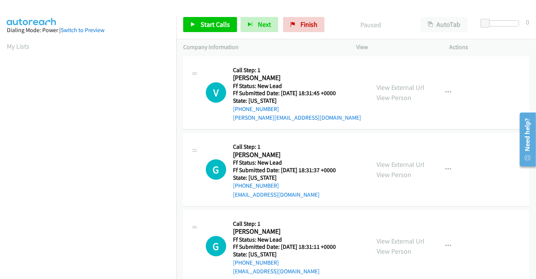
scroll to position [0, 0]
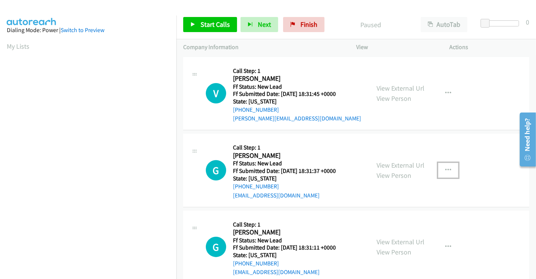
click at [446, 167] on icon "button" at bounding box center [448, 170] width 6 height 6
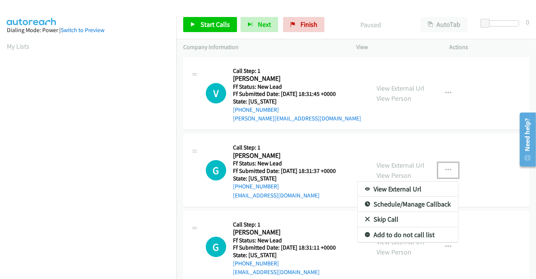
click at [384, 216] on link "Skip Call" at bounding box center [408, 219] width 100 height 15
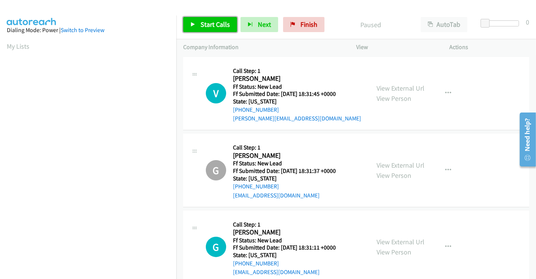
click at [210, 21] on span "Start Calls" at bounding box center [215, 24] width 29 height 9
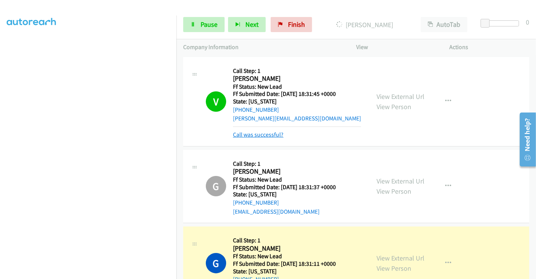
click at [260, 132] on link "Call was successful?" at bounding box center [258, 134] width 51 height 7
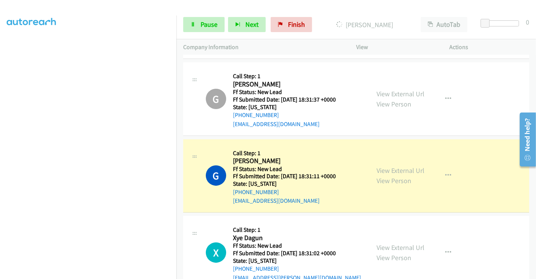
scroll to position [126, 0]
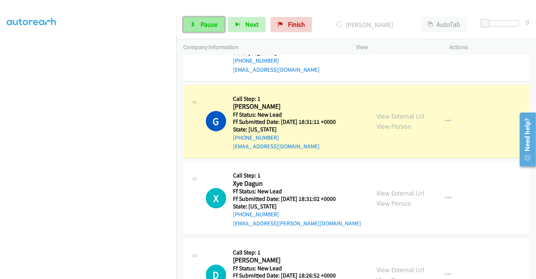
click at [196, 20] on link "Pause" at bounding box center [203, 24] width 41 height 15
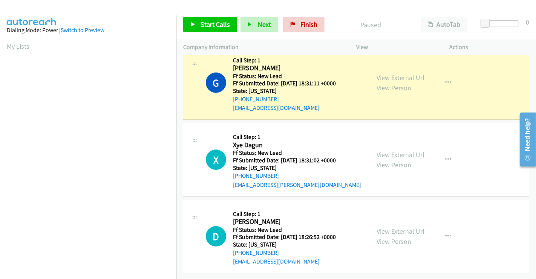
scroll to position [145, 0]
click at [209, 22] on span "Start Calls" at bounding box center [215, 24] width 29 height 9
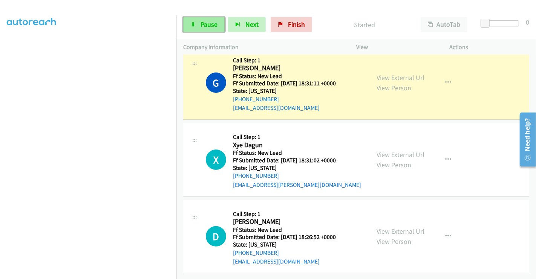
click at [201, 24] on span "Pause" at bounding box center [209, 24] width 17 height 9
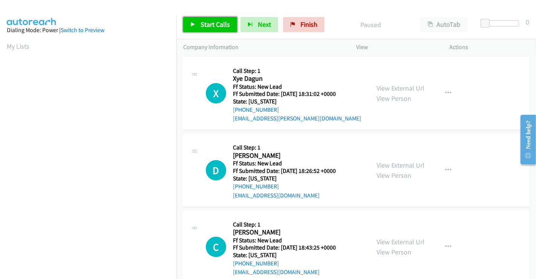
click at [201, 21] on span "Start Calls" at bounding box center [215, 24] width 29 height 9
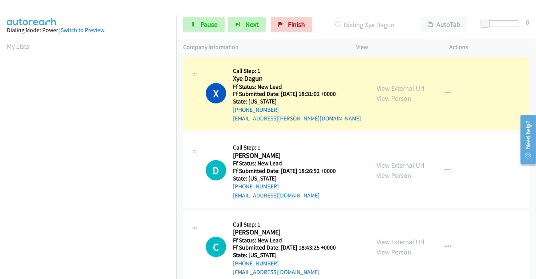
scroll to position [145, 0]
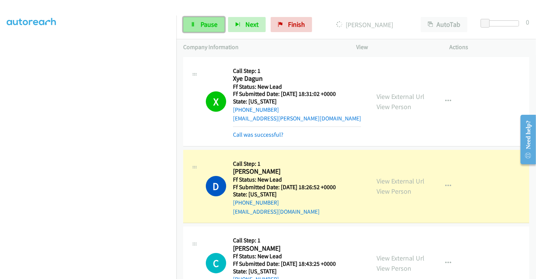
click at [201, 23] on span "Pause" at bounding box center [209, 24] width 17 height 9
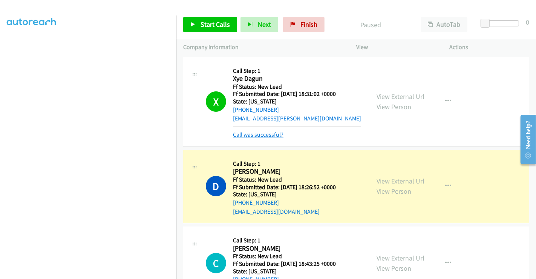
click at [265, 132] on link "Call was successful?" at bounding box center [258, 134] width 51 height 7
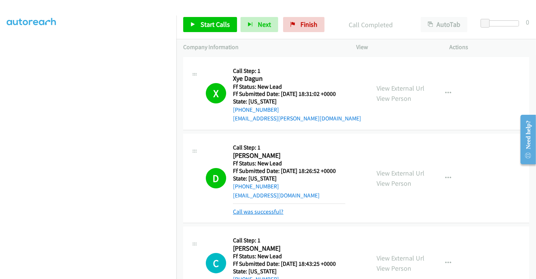
click at [269, 212] on link "Call was successful?" at bounding box center [258, 211] width 51 height 7
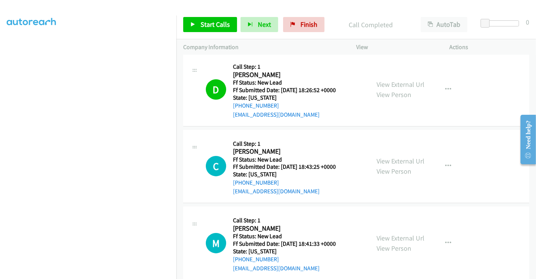
scroll to position [84, 0]
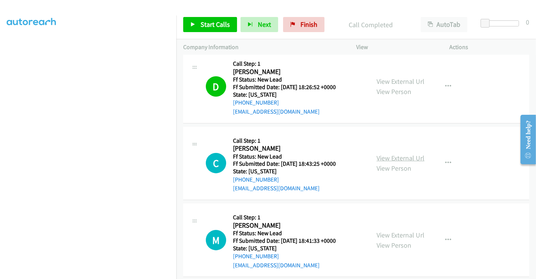
click at [408, 155] on link "View External Url" at bounding box center [401, 157] width 48 height 9
click at [404, 230] on link "View External Url" at bounding box center [401, 234] width 48 height 9
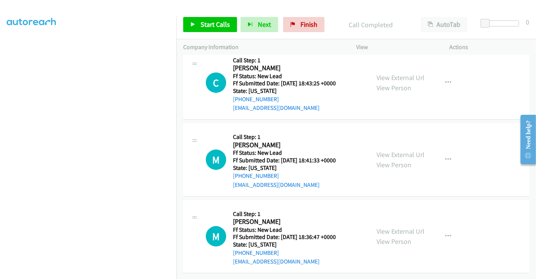
scroll to position [169, 0]
click at [400, 227] on link "View External Url" at bounding box center [401, 231] width 48 height 9
click at [215, 23] on span "Start Calls" at bounding box center [215, 24] width 29 height 9
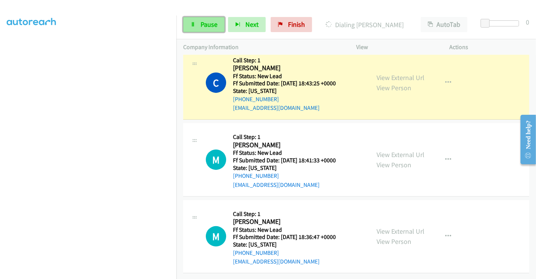
click at [204, 22] on span "Pause" at bounding box center [209, 24] width 17 height 9
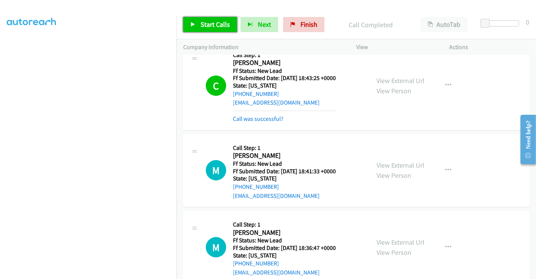
click at [208, 19] on link "Start Calls" at bounding box center [210, 24] width 54 height 15
click at [254, 117] on link "Call was successful?" at bounding box center [258, 118] width 51 height 7
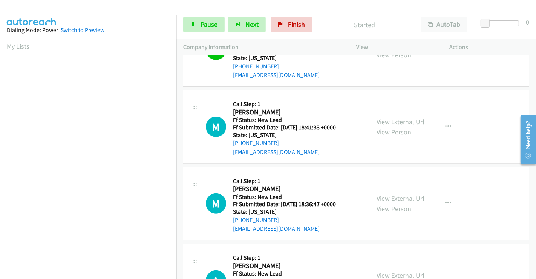
scroll to position [145, 0]
click at [202, 21] on span "Pause" at bounding box center [209, 24] width 17 height 9
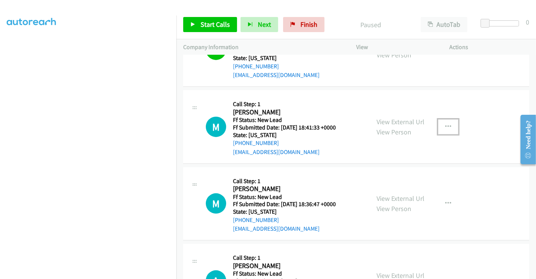
click at [445, 125] on icon "button" at bounding box center [448, 127] width 6 height 6
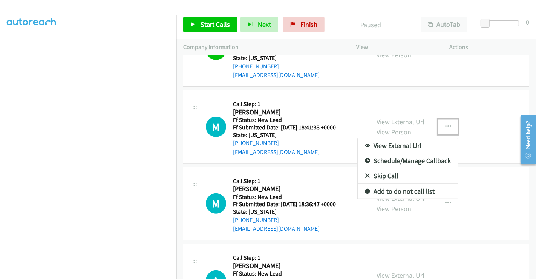
click at [390, 175] on link "Skip Call" at bounding box center [408, 175] width 100 height 15
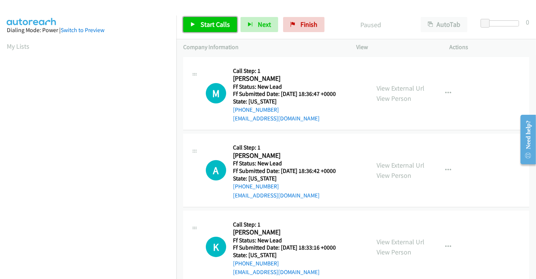
click at [202, 23] on span "Start Calls" at bounding box center [215, 24] width 29 height 9
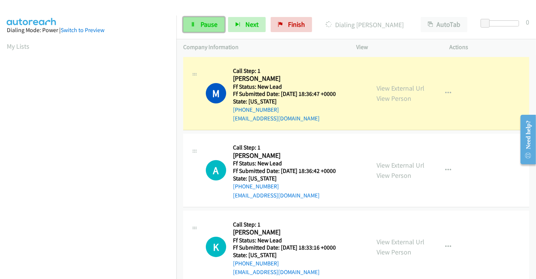
click at [208, 24] on span "Pause" at bounding box center [209, 24] width 17 height 9
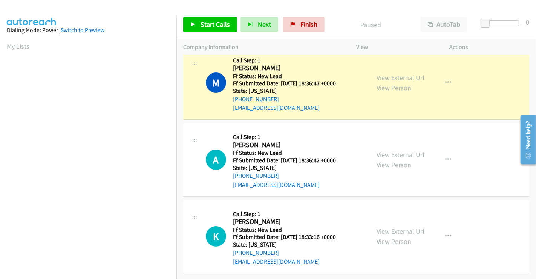
scroll to position [16, 0]
click at [393, 150] on link "View External Url" at bounding box center [401, 154] width 48 height 9
click at [395, 227] on link "View External Url" at bounding box center [401, 231] width 48 height 9
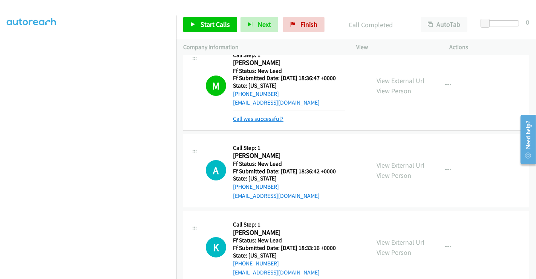
click at [256, 120] on link "Call was successful?" at bounding box center [258, 118] width 51 height 7
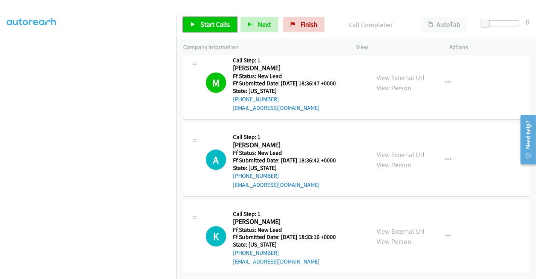
click at [206, 27] on span "Start Calls" at bounding box center [215, 24] width 29 height 9
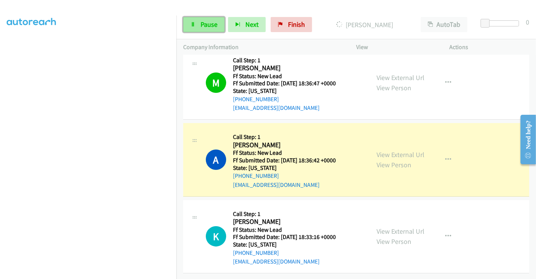
click at [196, 27] on link "Pause" at bounding box center [203, 24] width 41 height 15
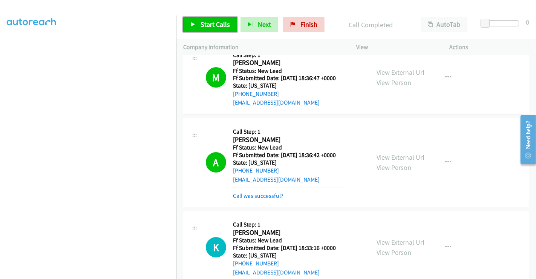
click at [204, 26] on span "Start Calls" at bounding box center [215, 24] width 29 height 9
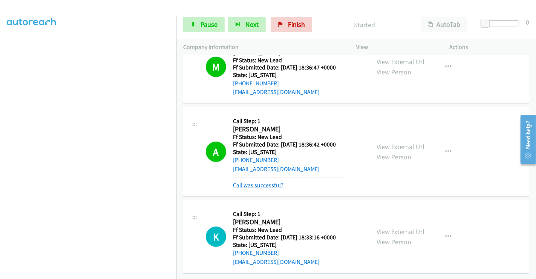
click at [264, 181] on link "Call was successful?" at bounding box center [258, 184] width 51 height 7
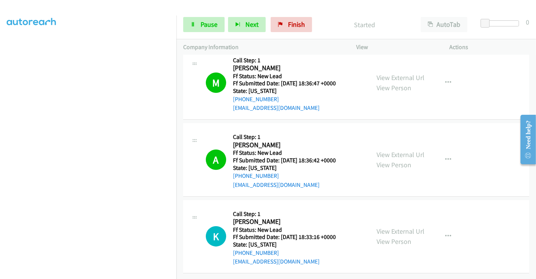
scroll to position [16, 0]
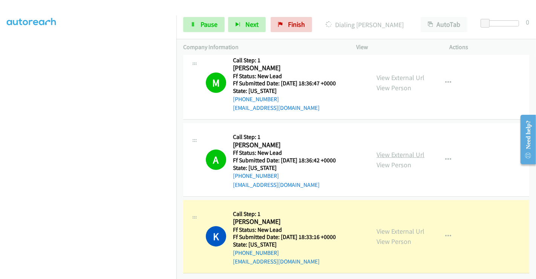
click at [406, 150] on link "View External Url" at bounding box center [401, 154] width 48 height 9
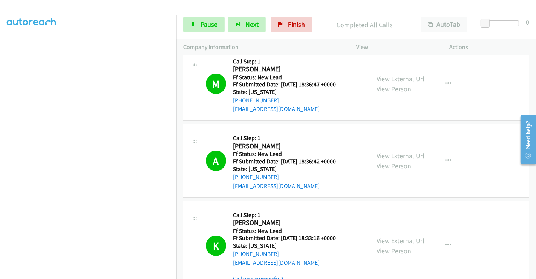
scroll to position [66, 0]
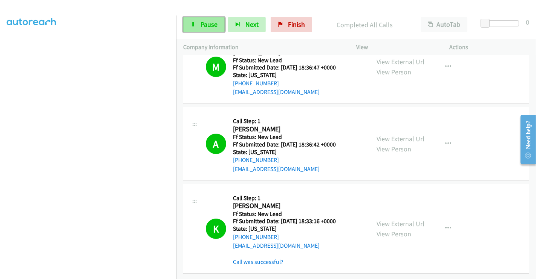
click at [210, 23] on span "Pause" at bounding box center [209, 24] width 17 height 9
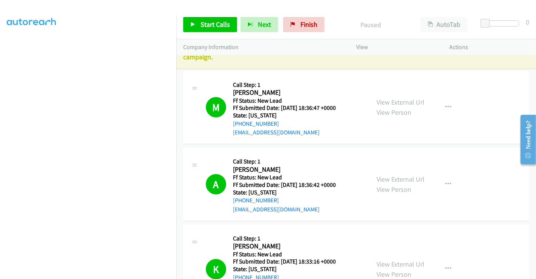
scroll to position [0, 0]
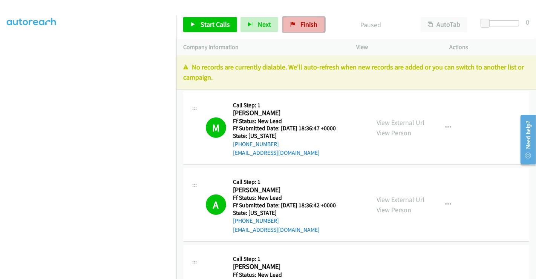
click at [296, 25] on link "Finish" at bounding box center [303, 24] width 41 height 15
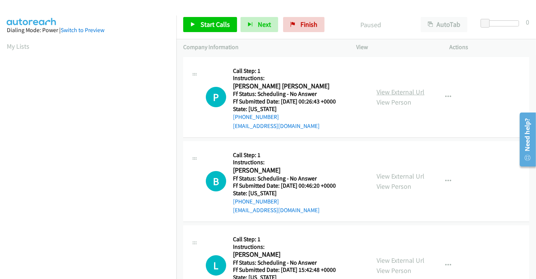
click at [388, 92] on link "View External Url" at bounding box center [401, 91] width 48 height 9
click at [393, 177] on link "View External Url" at bounding box center [401, 176] width 48 height 9
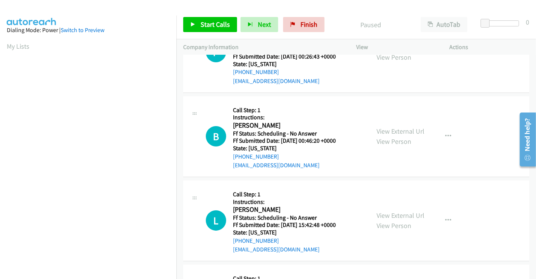
scroll to position [84, 0]
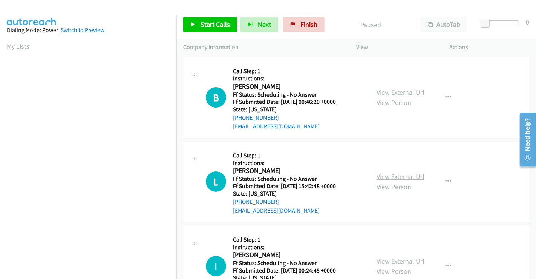
click at [394, 173] on link "View External Url" at bounding box center [401, 176] width 48 height 9
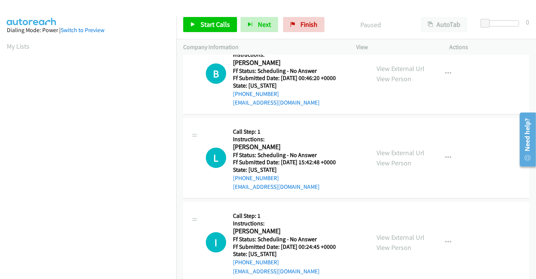
scroll to position [209, 0]
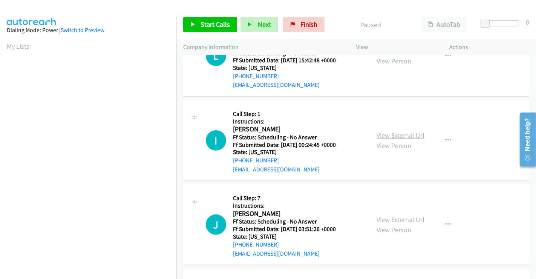
click at [391, 134] on link "View External Url" at bounding box center [401, 135] width 48 height 9
click at [389, 216] on link "View External Url" at bounding box center [401, 219] width 48 height 9
click at [208, 34] on div "Start Calls Pause Next Finish Paused AutoTab AutoTab 0" at bounding box center [356, 24] width 360 height 29
click at [207, 22] on span "Start Calls" at bounding box center [215, 24] width 29 height 9
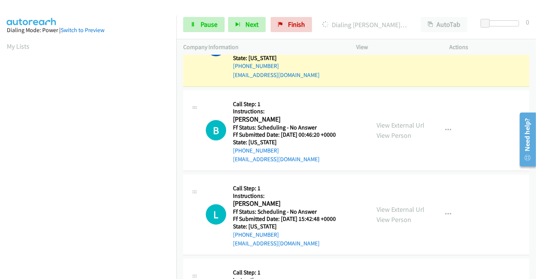
scroll to position [0, 0]
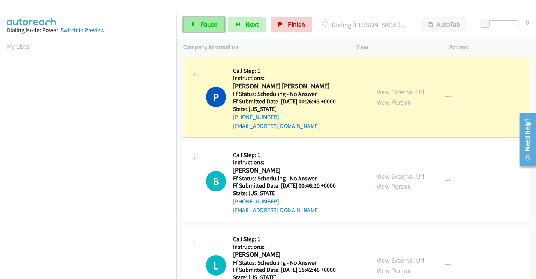
click at [199, 20] on link "Pause" at bounding box center [203, 24] width 41 height 15
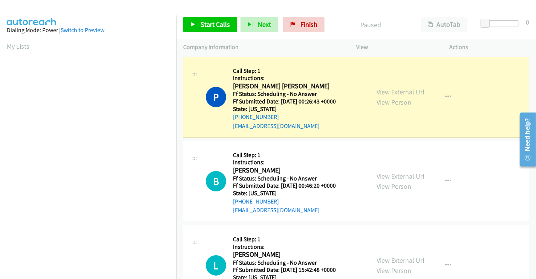
scroll to position [145, 0]
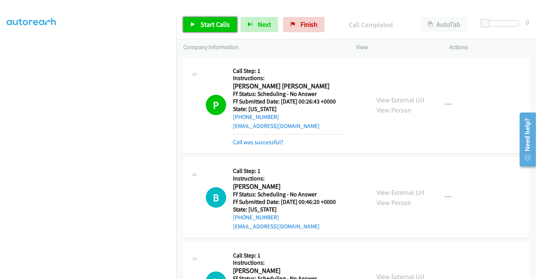
click at [218, 20] on link "Start Calls" at bounding box center [210, 24] width 54 height 15
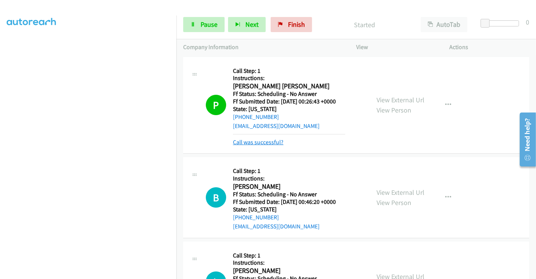
click at [273, 143] on link "Call was successful?" at bounding box center [258, 141] width 51 height 7
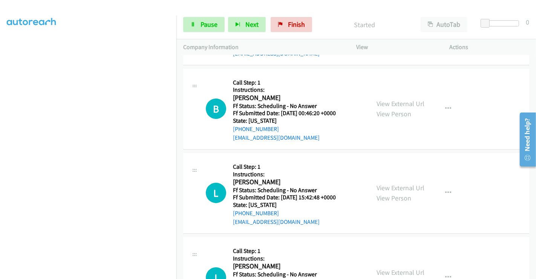
scroll to position [84, 0]
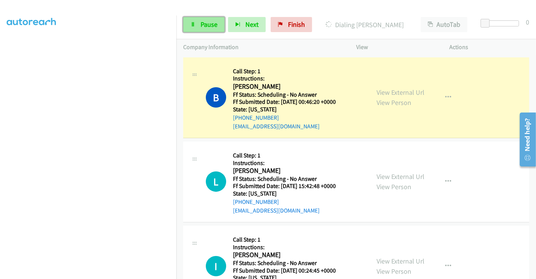
click at [203, 19] on link "Pause" at bounding box center [203, 24] width 41 height 15
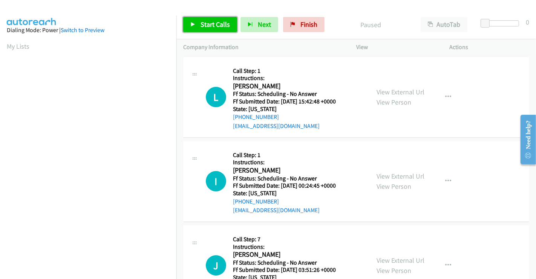
click at [208, 25] on span "Start Calls" at bounding box center [215, 24] width 29 height 9
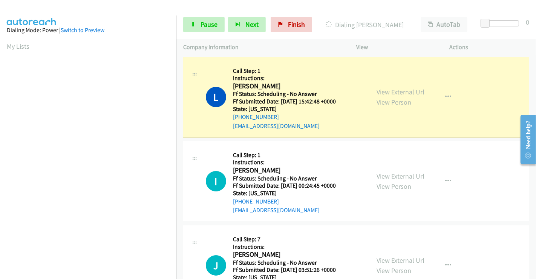
scroll to position [145, 0]
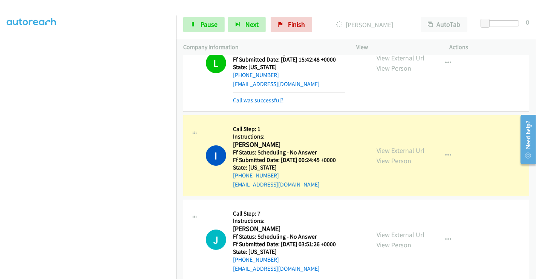
click at [263, 99] on link "Call was successful?" at bounding box center [258, 100] width 51 height 7
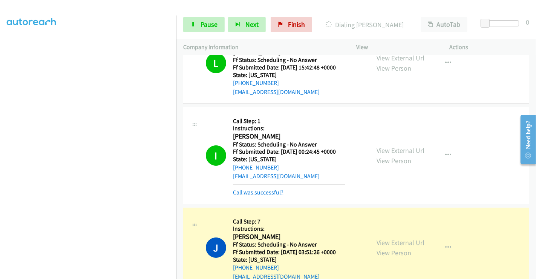
click at [252, 194] on link "Call was successful?" at bounding box center [258, 192] width 51 height 7
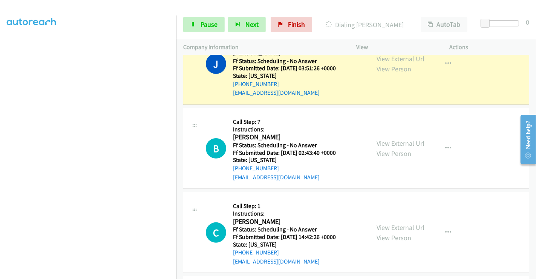
scroll to position [145, 0]
click at [204, 23] on span "Pause" at bounding box center [209, 24] width 17 height 9
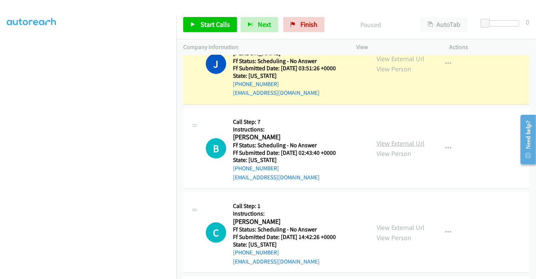
click at [389, 143] on link "View External Url" at bounding box center [401, 143] width 48 height 9
click at [389, 224] on link "View External Url" at bounding box center [401, 227] width 48 height 9
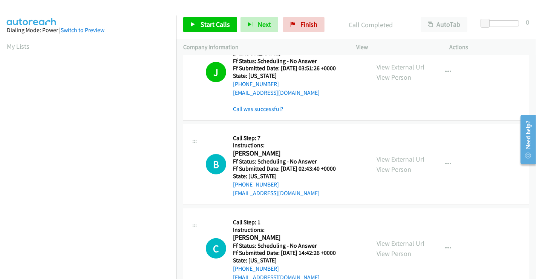
scroll to position [210, 0]
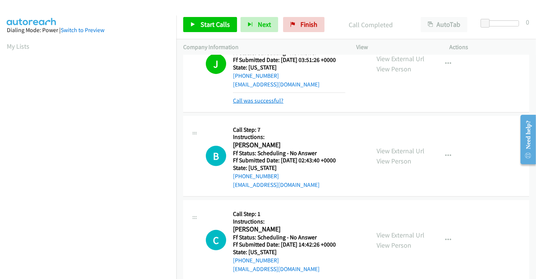
click at [252, 100] on link "Call was successful?" at bounding box center [258, 100] width 51 height 7
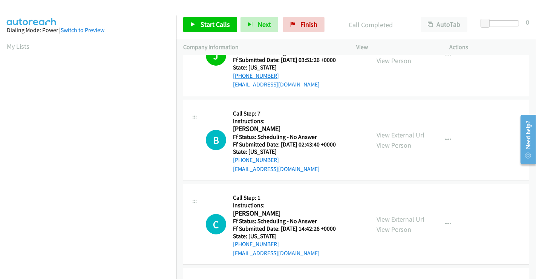
scroll to position [201, 0]
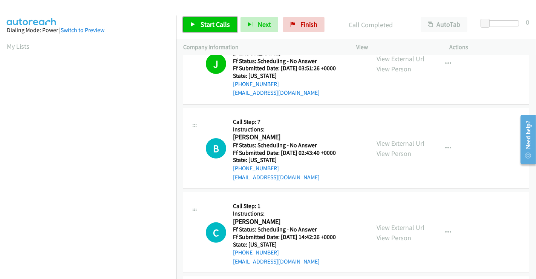
click at [214, 27] on span "Start Calls" at bounding box center [215, 24] width 29 height 9
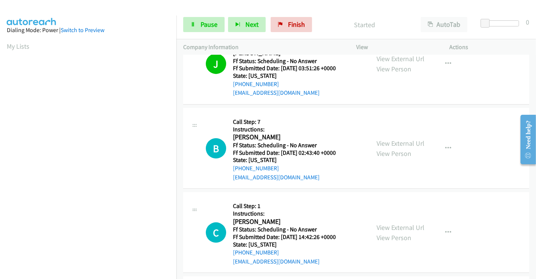
scroll to position [43, 0]
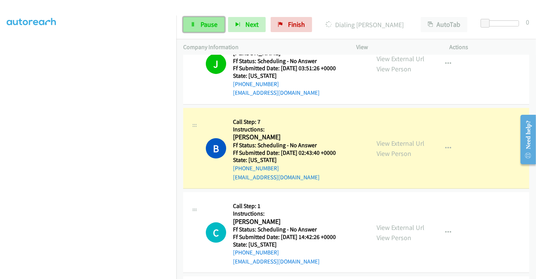
click at [203, 26] on span "Pause" at bounding box center [209, 24] width 17 height 9
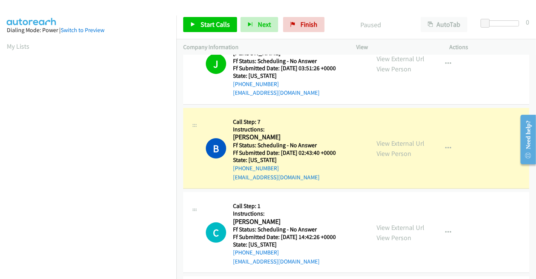
scroll to position [145, 0]
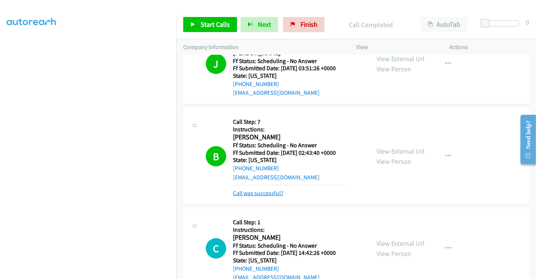
click at [274, 194] on link "Call was successful?" at bounding box center [258, 192] width 51 height 7
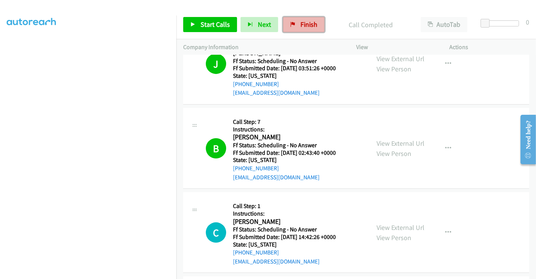
click at [300, 23] on span "Finish" at bounding box center [308, 24] width 17 height 9
